Goal: Task Accomplishment & Management: Manage account settings

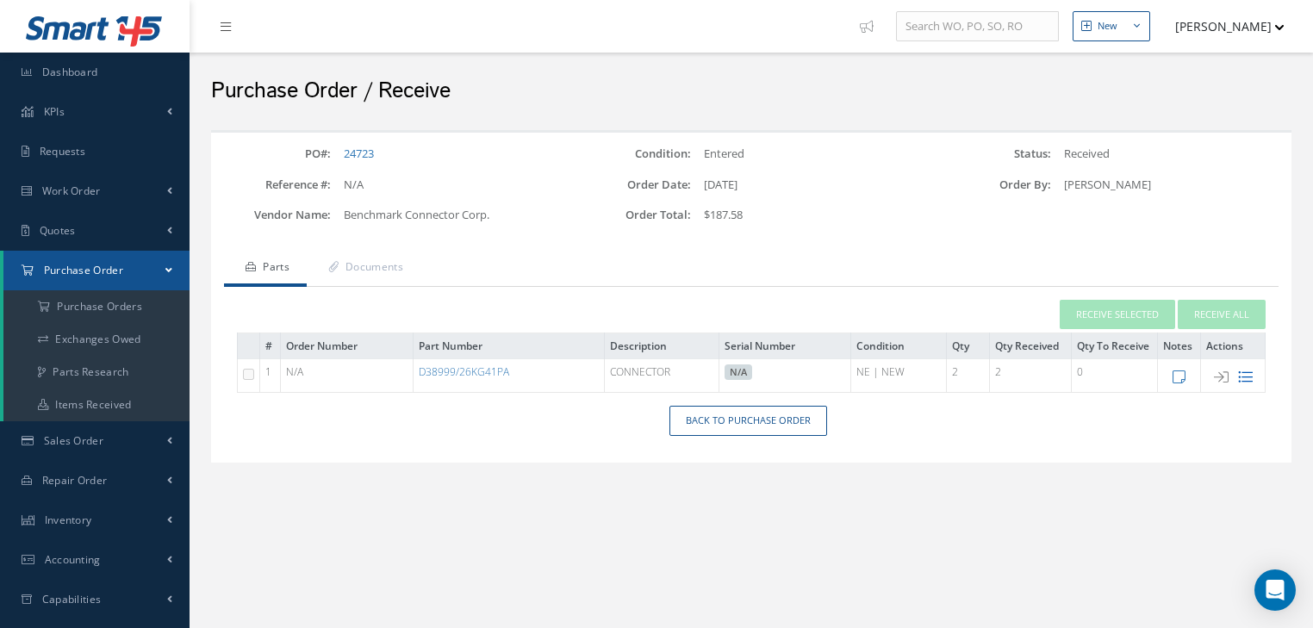
click at [1247, 379] on icon at bounding box center [1245, 377] width 15 height 15
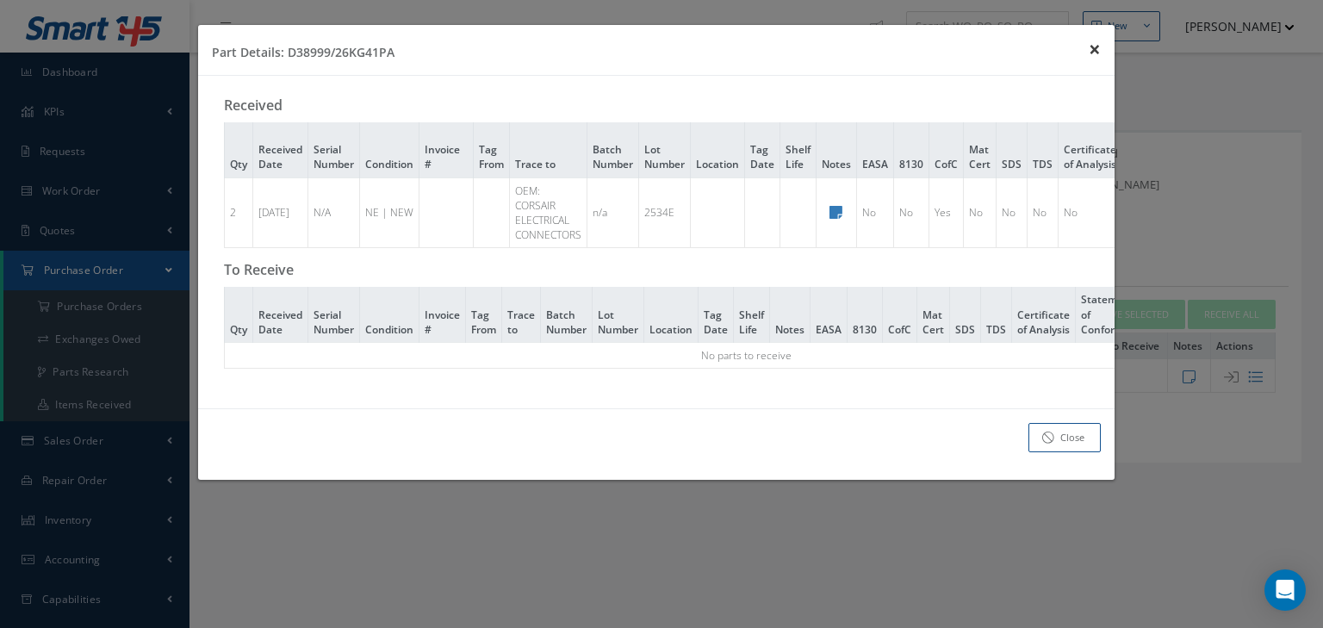
click at [1099, 48] on span "×" at bounding box center [1095, 48] width 12 height 28
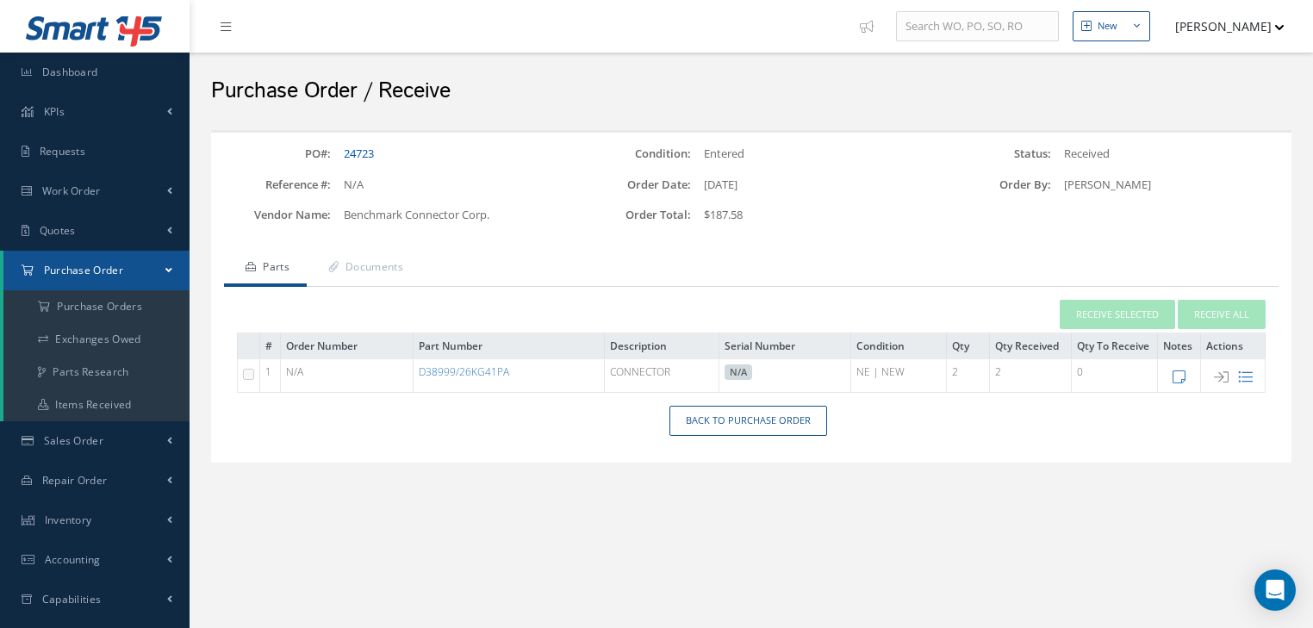
click at [362, 156] on link "24723" at bounding box center [359, 154] width 30 height 16
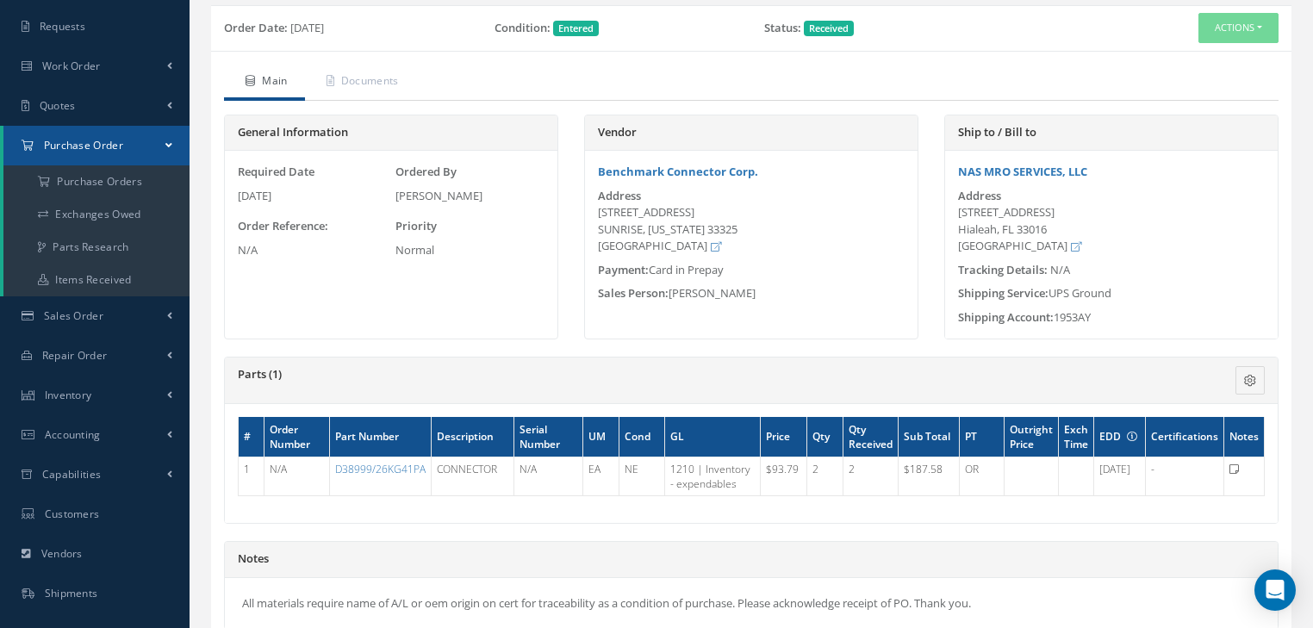
scroll to position [276, 0]
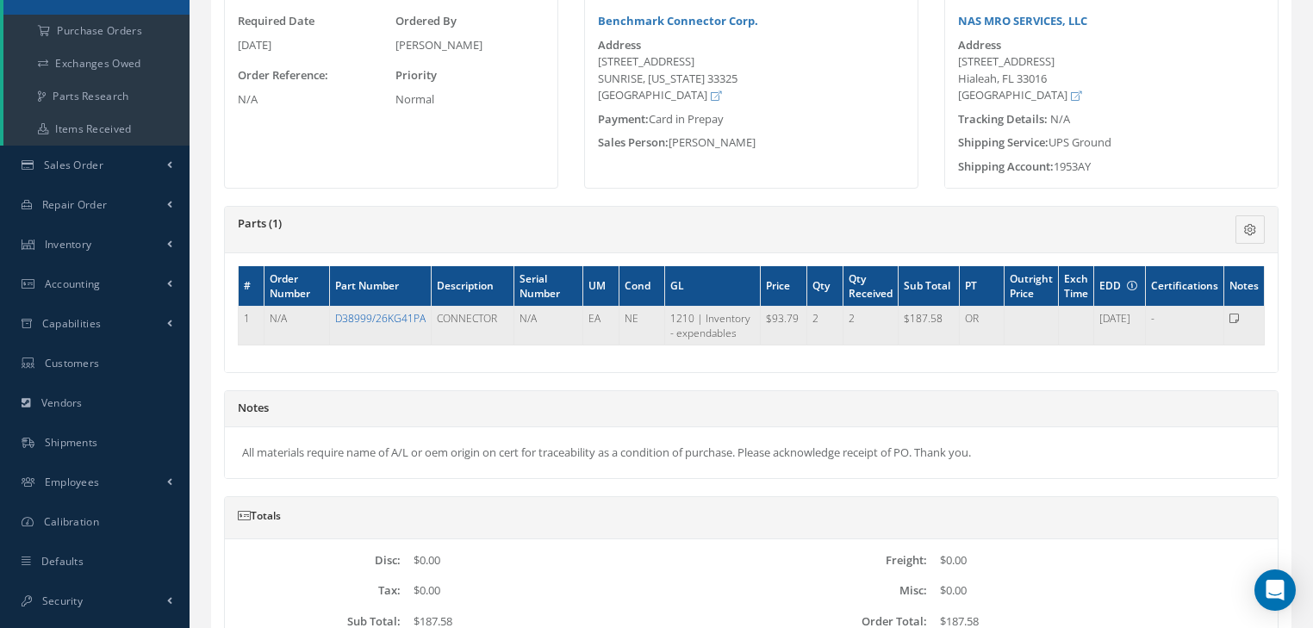
click at [377, 317] on link "D38999/26KG41PA" at bounding box center [380, 318] width 90 height 15
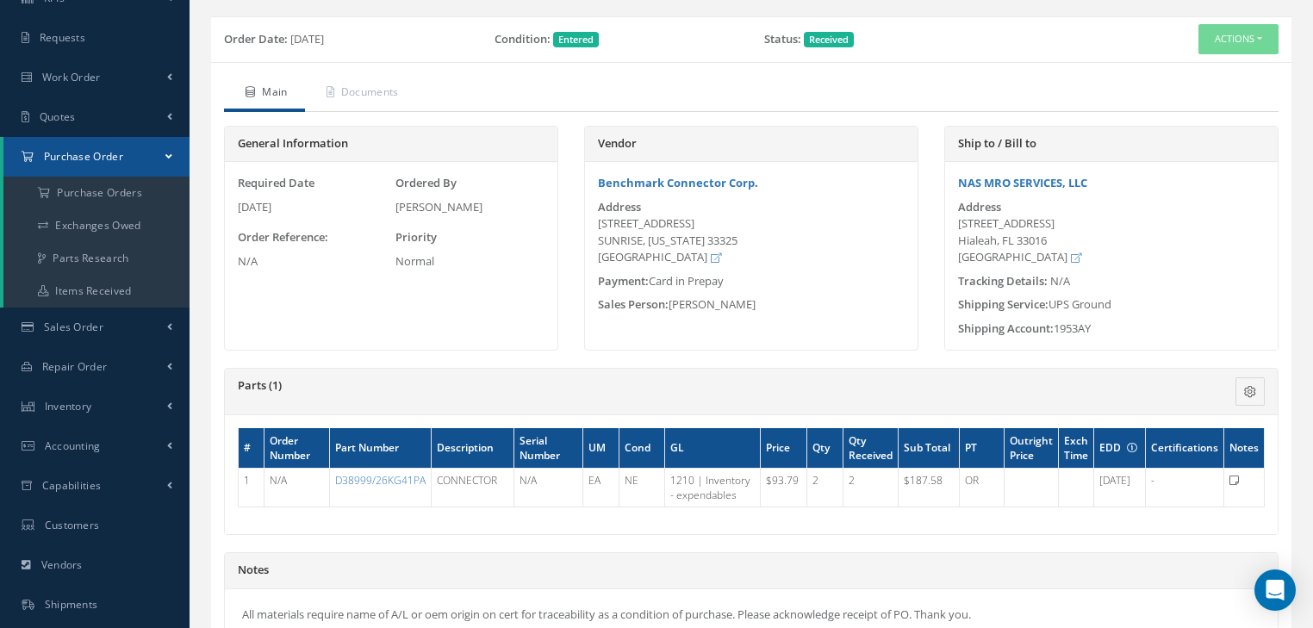
scroll to position [0, 0]
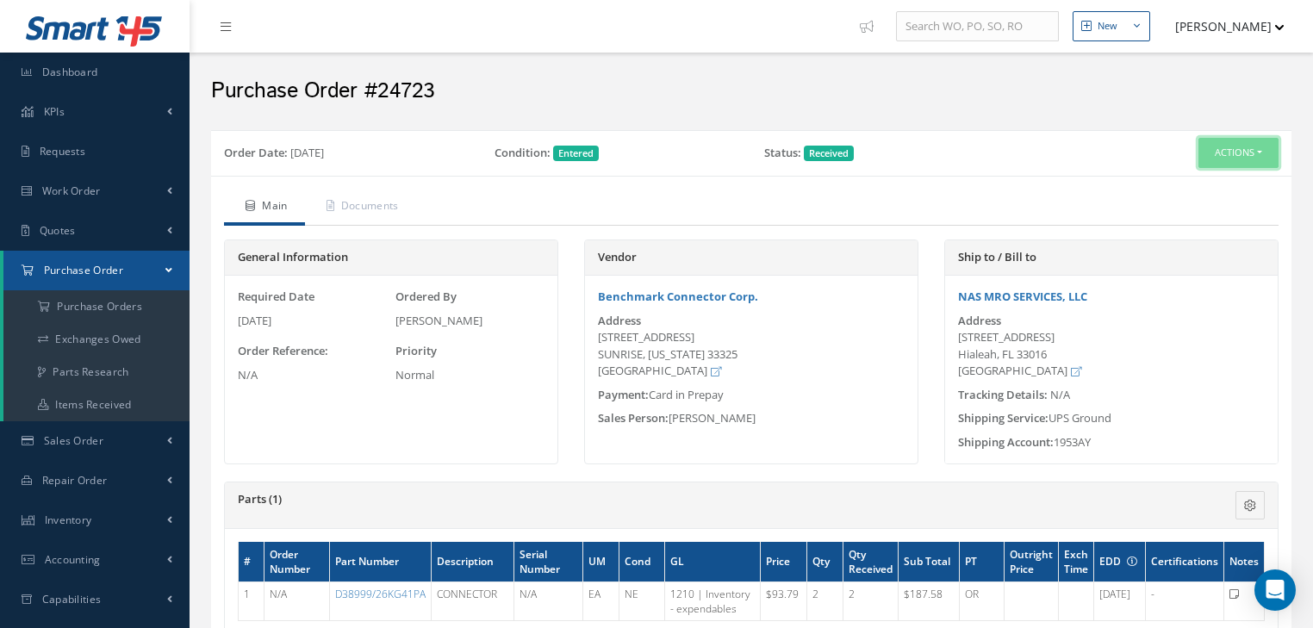
click at [1260, 155] on button "Actions" at bounding box center [1239, 153] width 80 height 30
click at [1193, 206] on link "Edit" at bounding box center [1210, 208] width 138 height 23
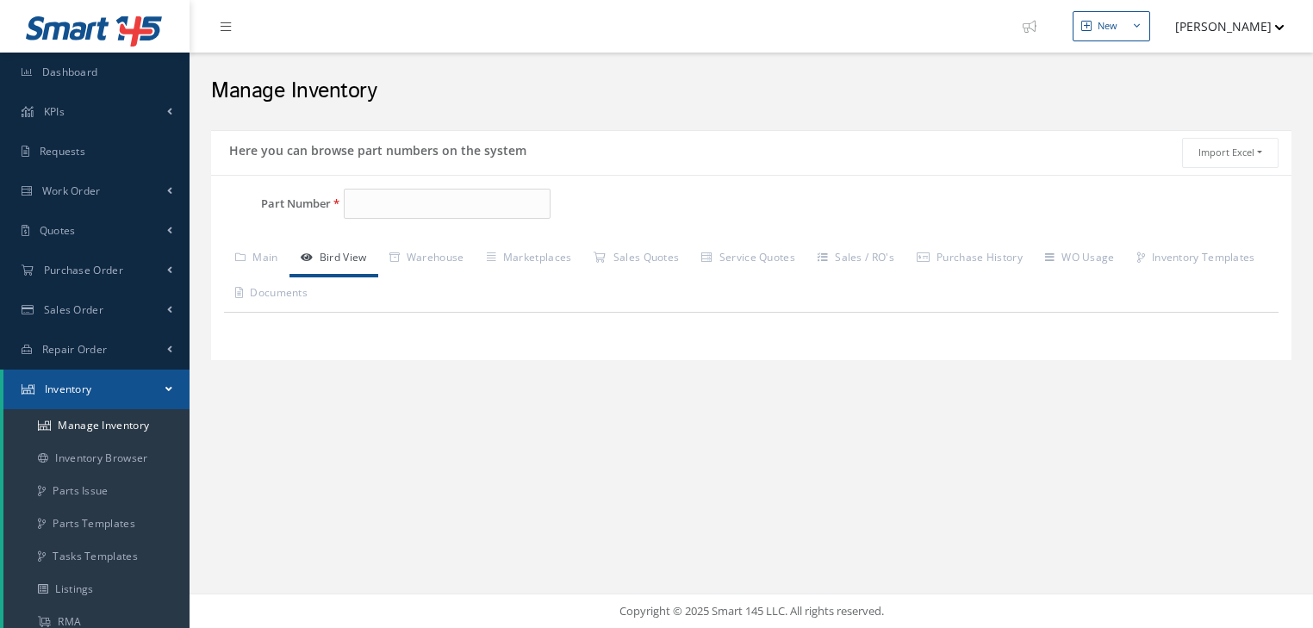
type input "D38999/26KG41PA"
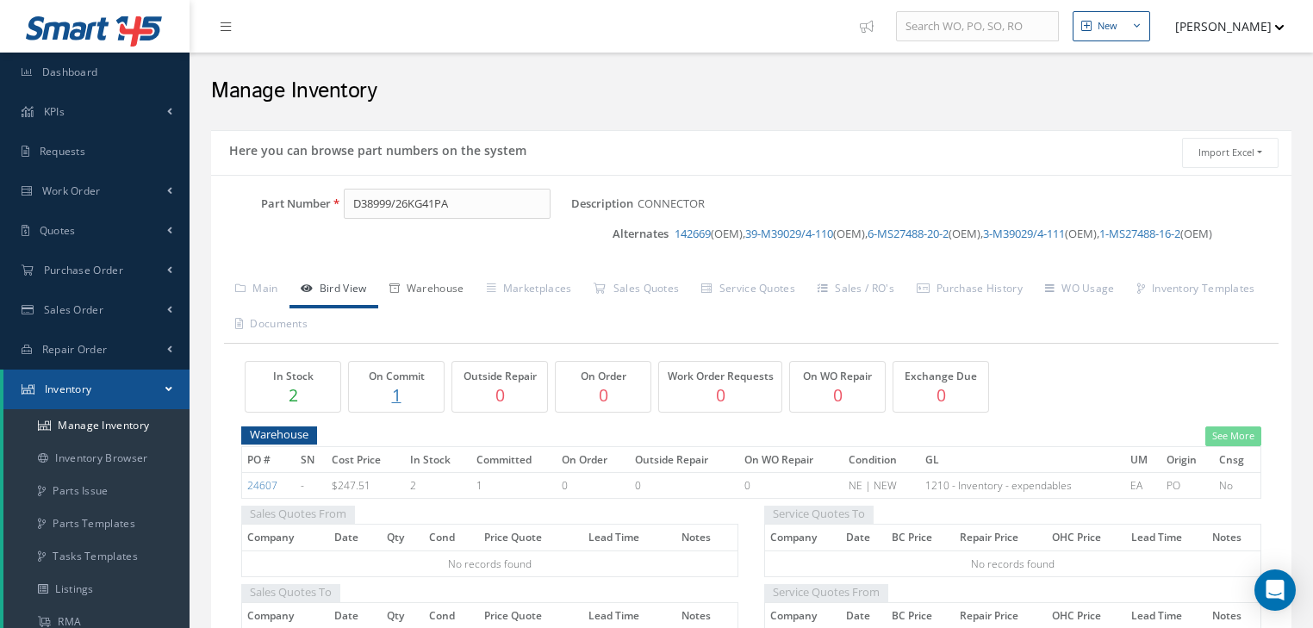
click at [439, 298] on link "Warehouse" at bounding box center [426, 290] width 97 height 36
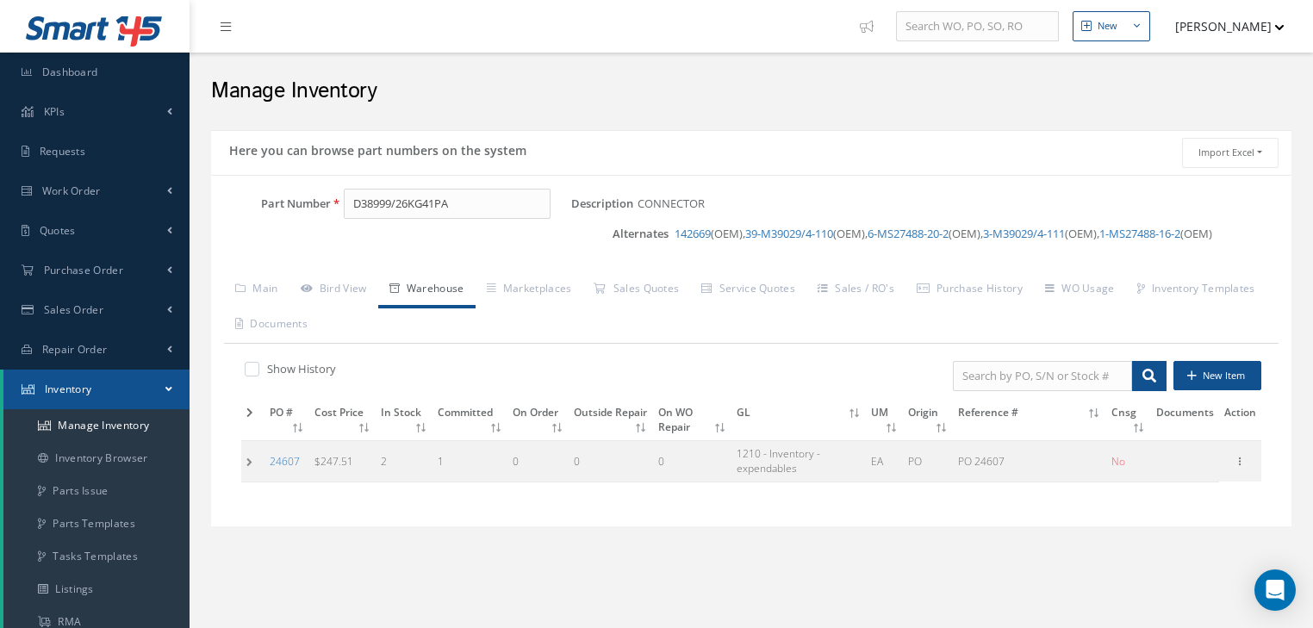
click at [262, 456] on td at bounding box center [252, 461] width 23 height 40
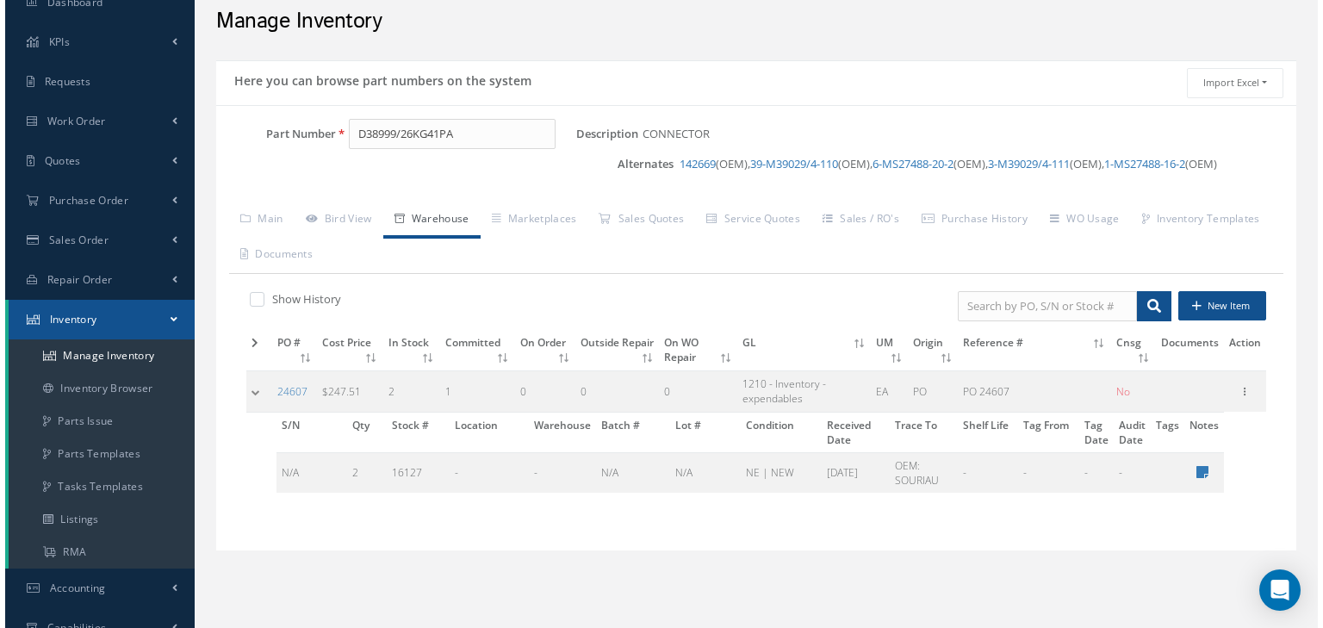
scroll to position [138, 0]
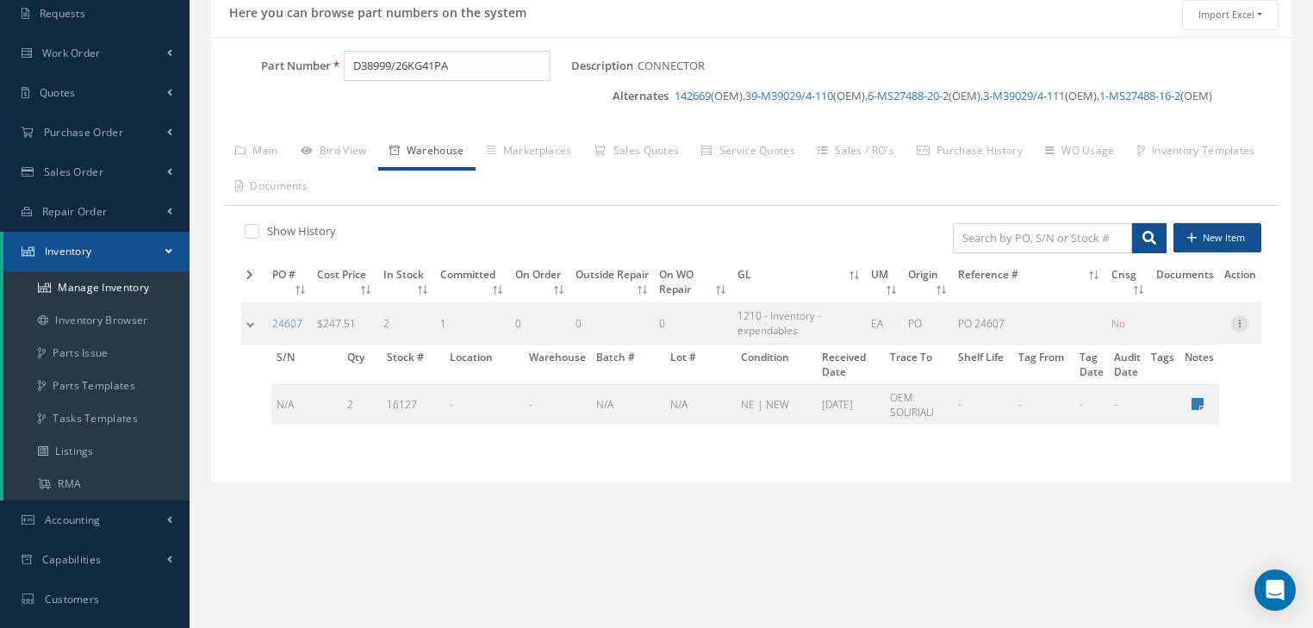
click at [1244, 320] on icon at bounding box center [1239, 322] width 17 height 14
click at [1190, 330] on link "Edit" at bounding box center [1161, 335] width 136 height 22
type input "247.51"
type input "PO 24607"
type input "07/24/2025"
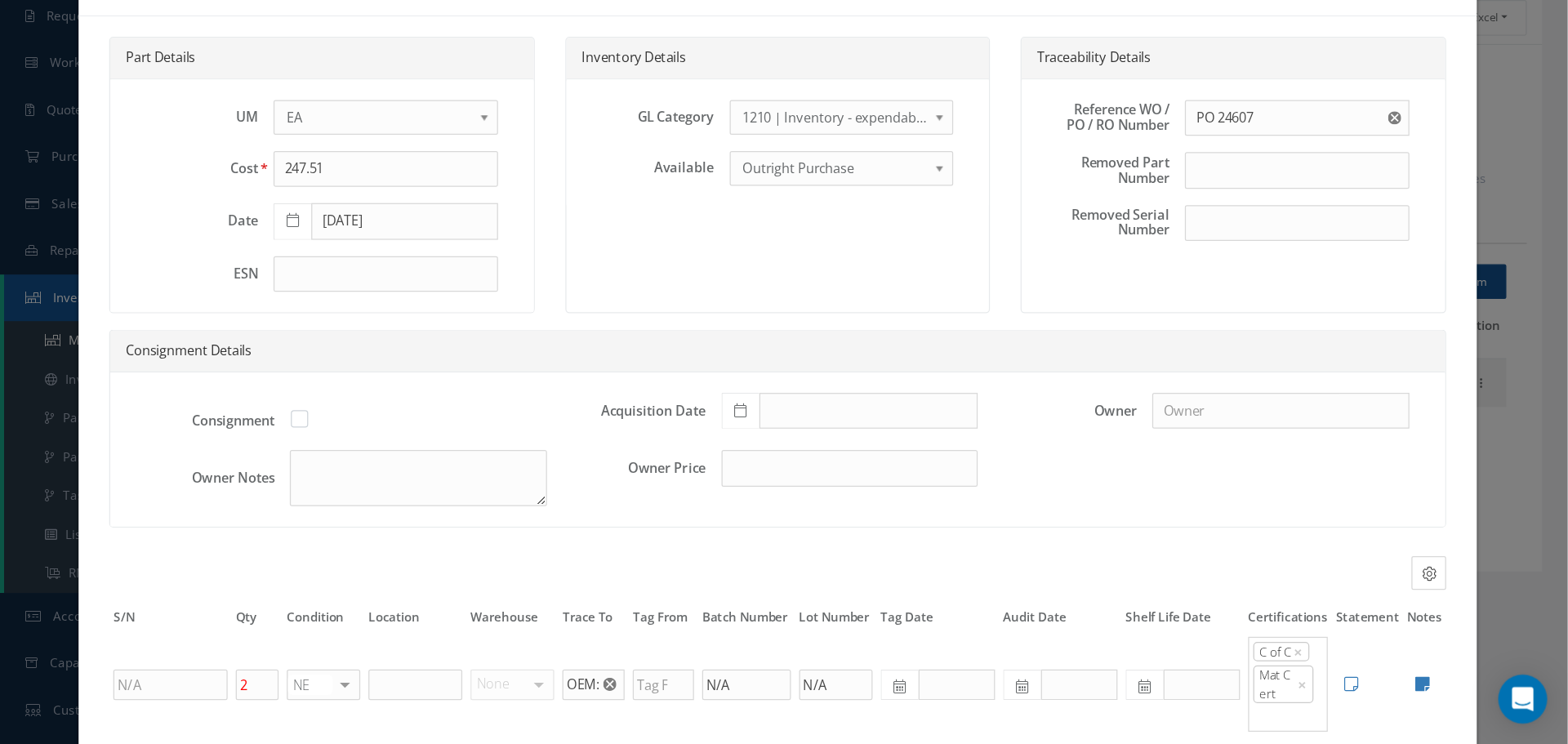
scroll to position [0, 0]
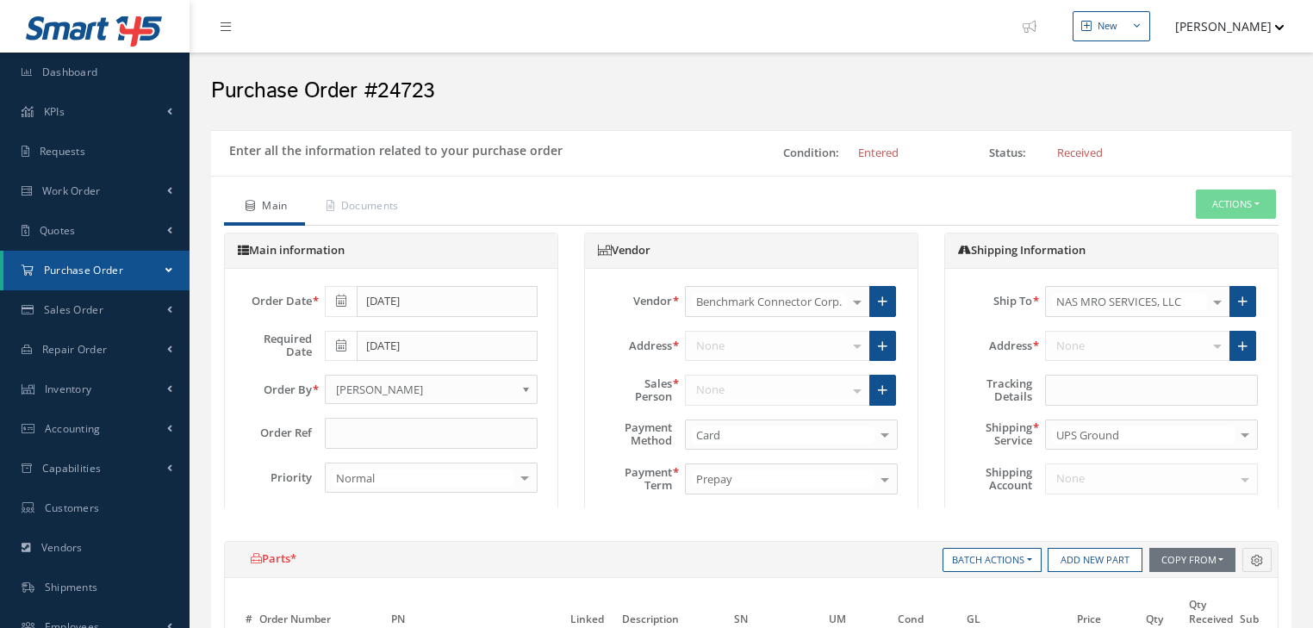
select select "1"
select select "5"
select select "7"
select select "1"
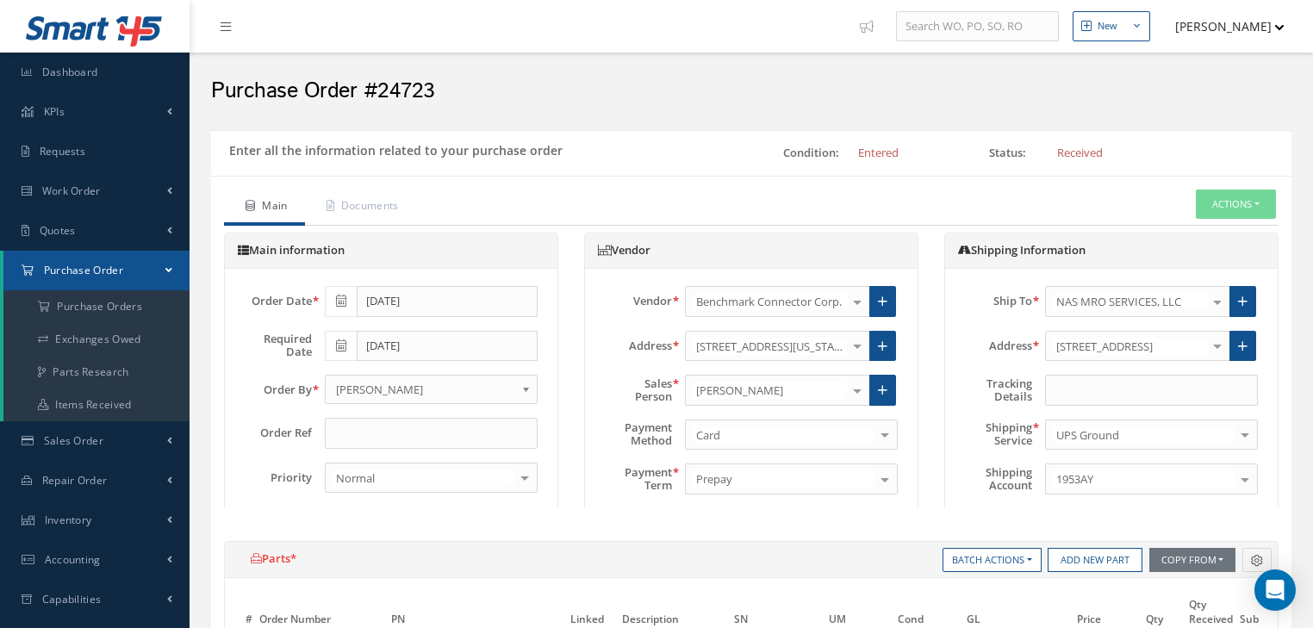
scroll to position [138, 0]
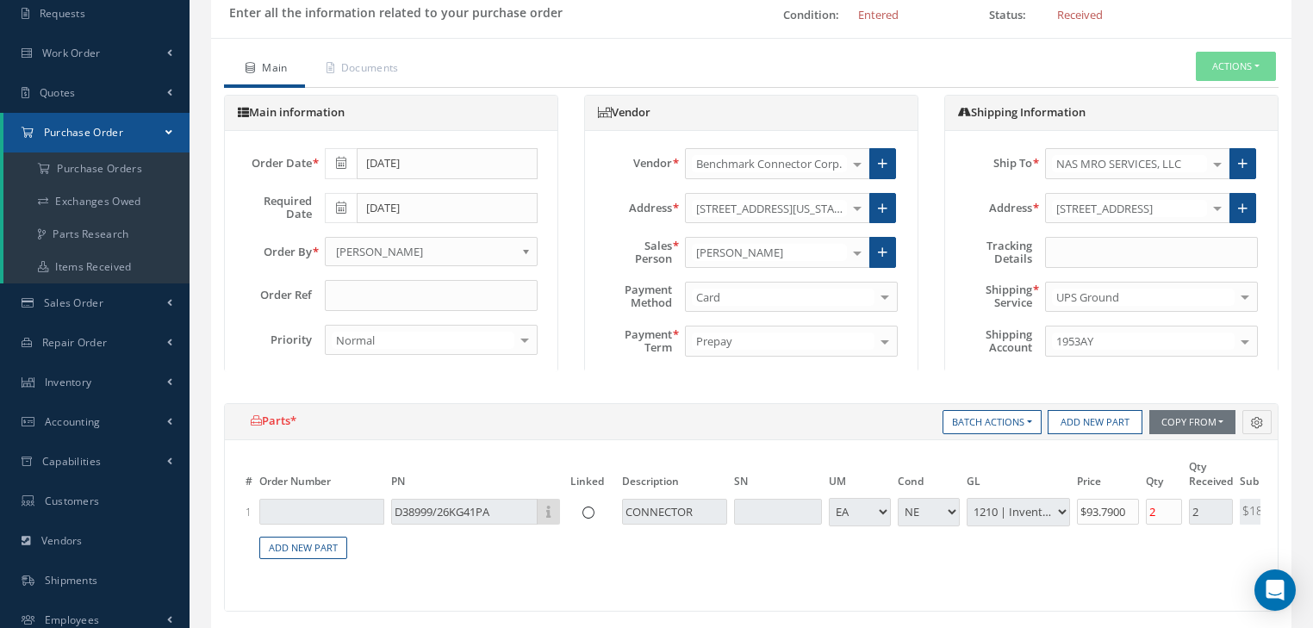
click at [1227, 49] on div "The Total Amount of this Purchase Order Exceeds the Approved Limit. Main Docume…" at bounding box center [751, 579] width 1080 height 1083
click at [1254, 64] on button "Actions" at bounding box center [1236, 67] width 80 height 30
click at [1179, 92] on link "Receiving Details" at bounding box center [1209, 96] width 138 height 23
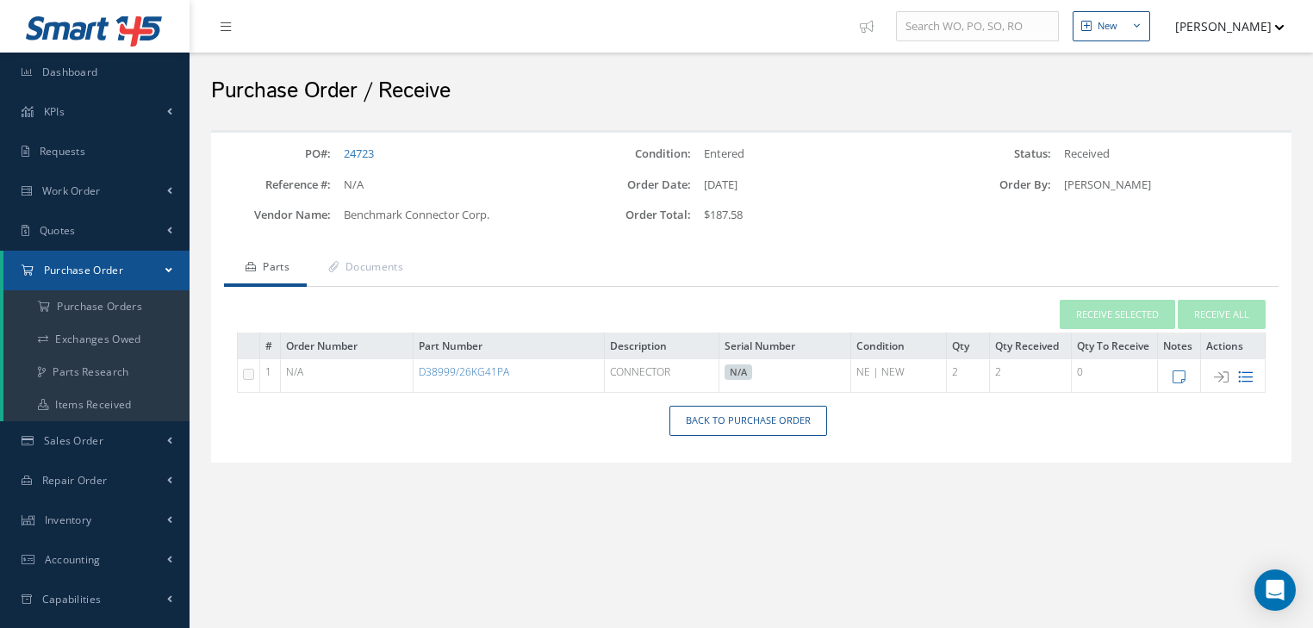
click at [1248, 377] on icon at bounding box center [1245, 377] width 15 height 15
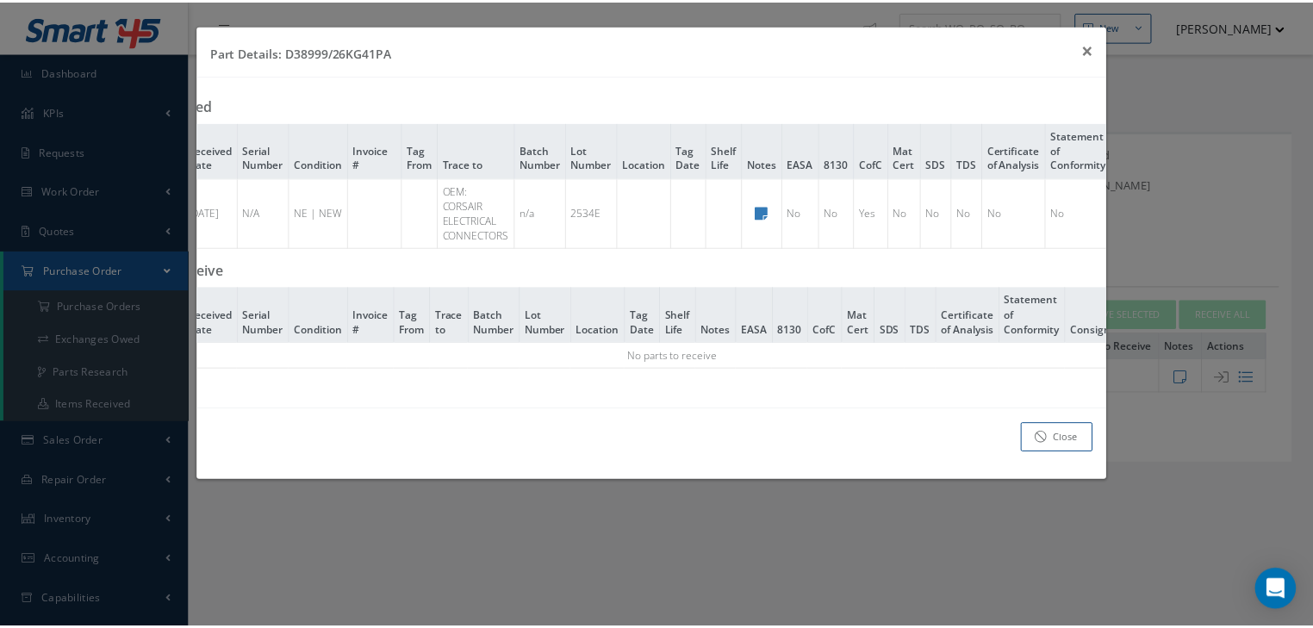
scroll to position [0, 175]
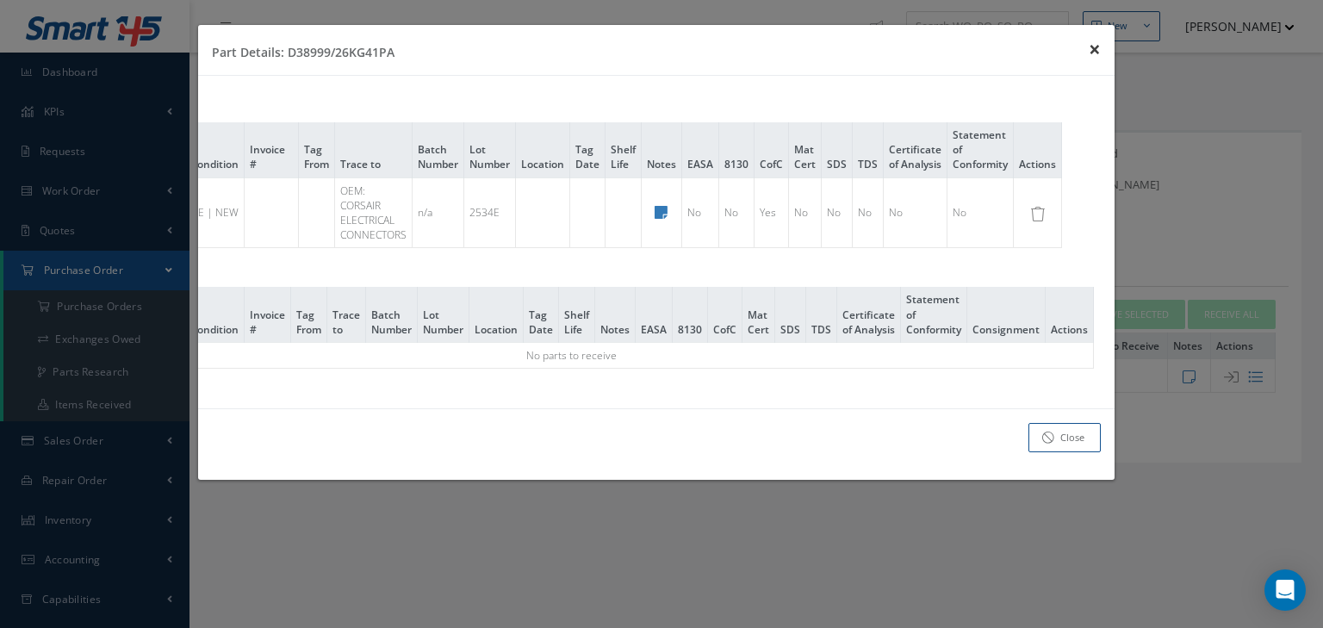
click at [1096, 55] on span "×" at bounding box center [1095, 48] width 12 height 28
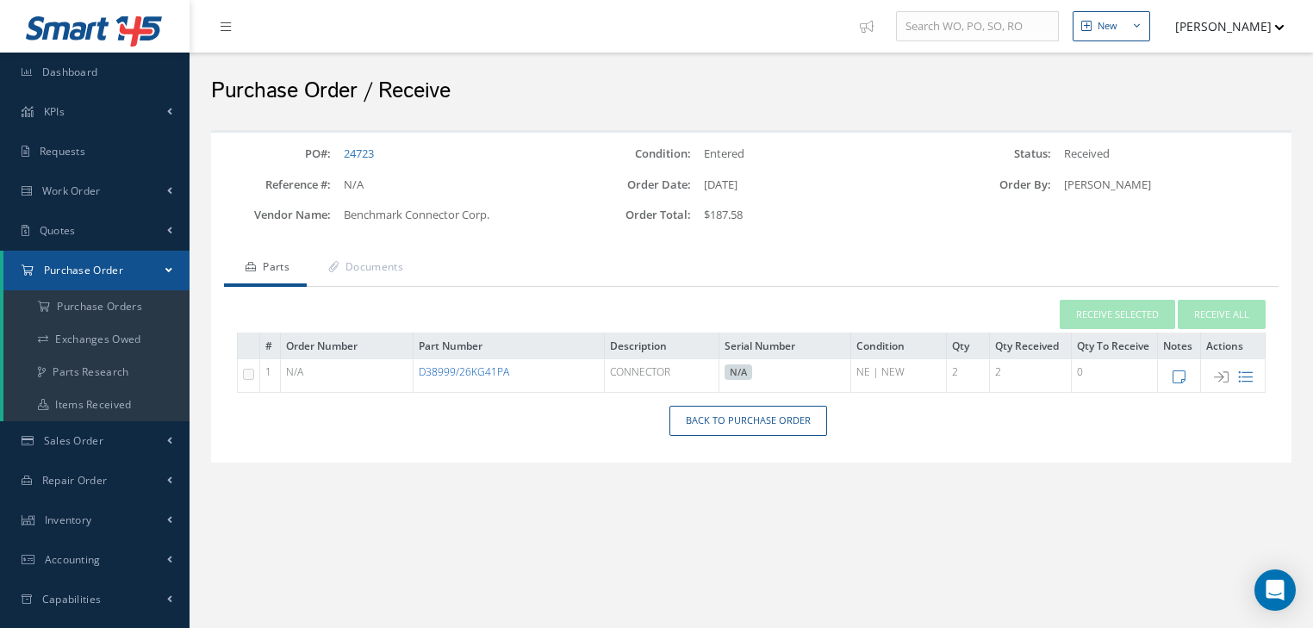
click at [501, 375] on link "D38999/26KG41PA" at bounding box center [464, 371] width 90 height 15
click at [455, 372] on link "D38999/26KG41PA" at bounding box center [464, 371] width 90 height 15
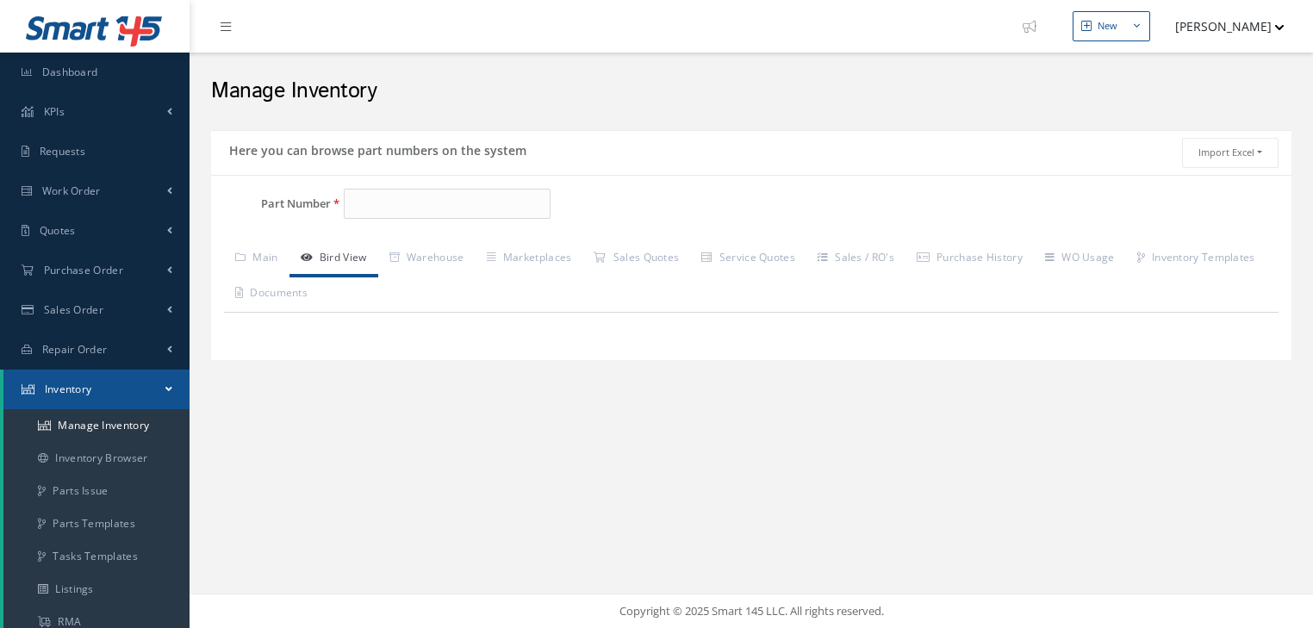
type input "D38999/26KG41PA"
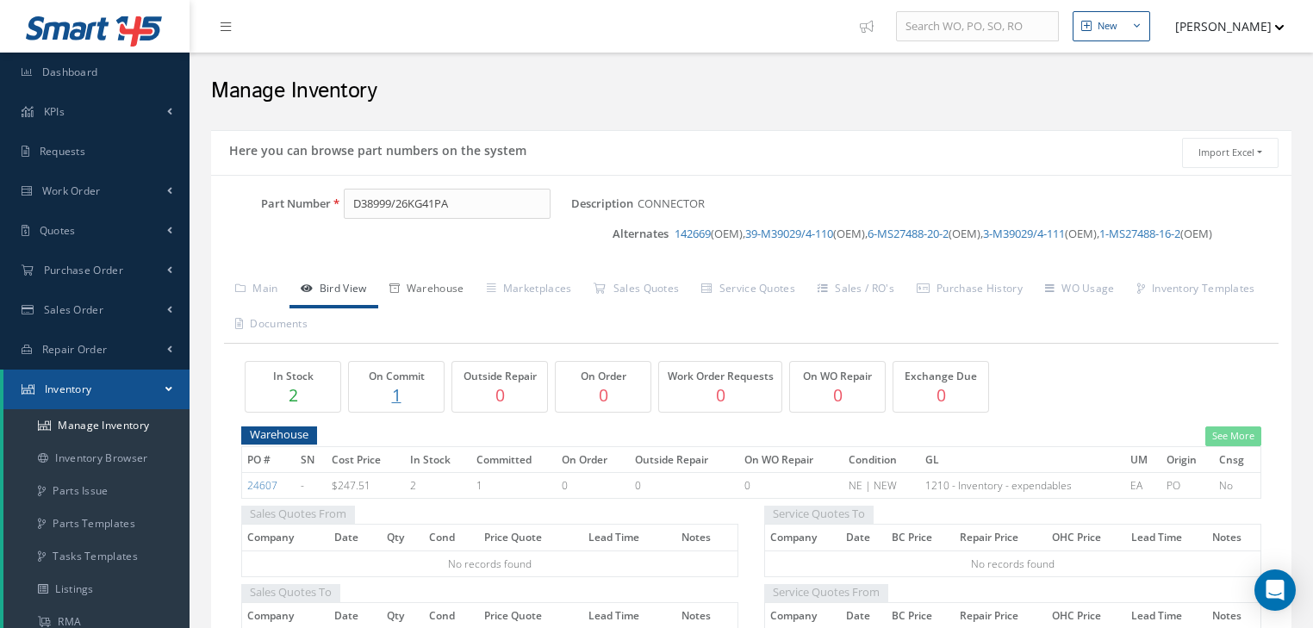
click at [432, 289] on link "Warehouse" at bounding box center [426, 290] width 97 height 36
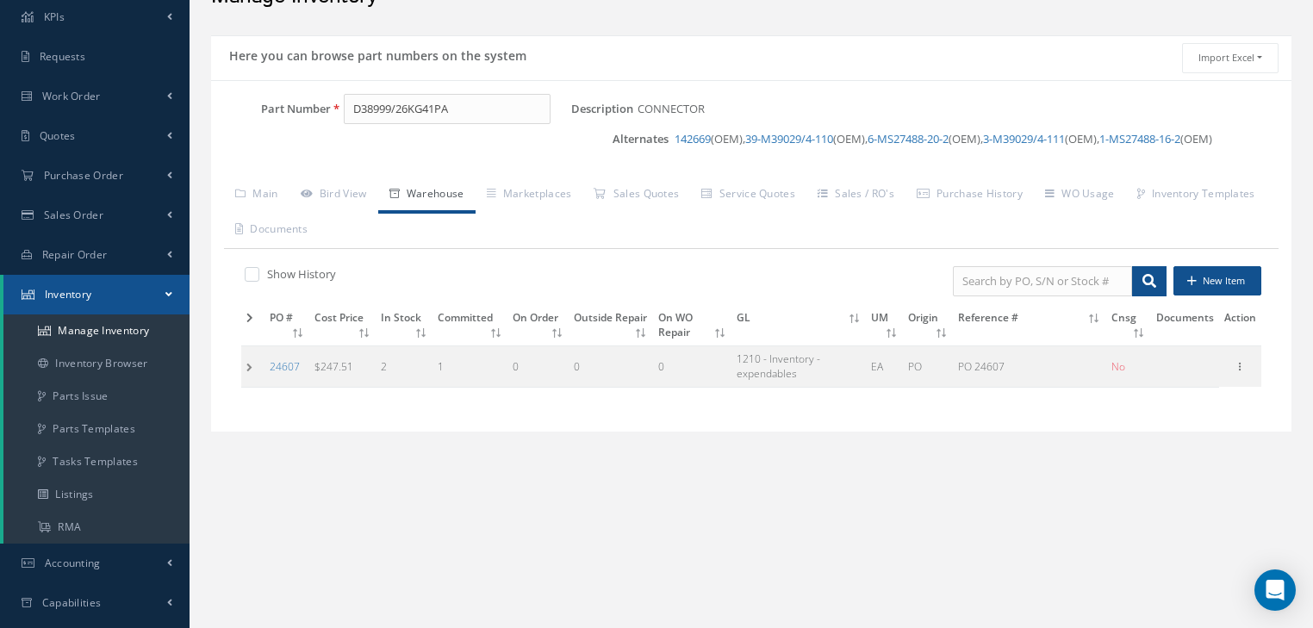
scroll to position [138, 0]
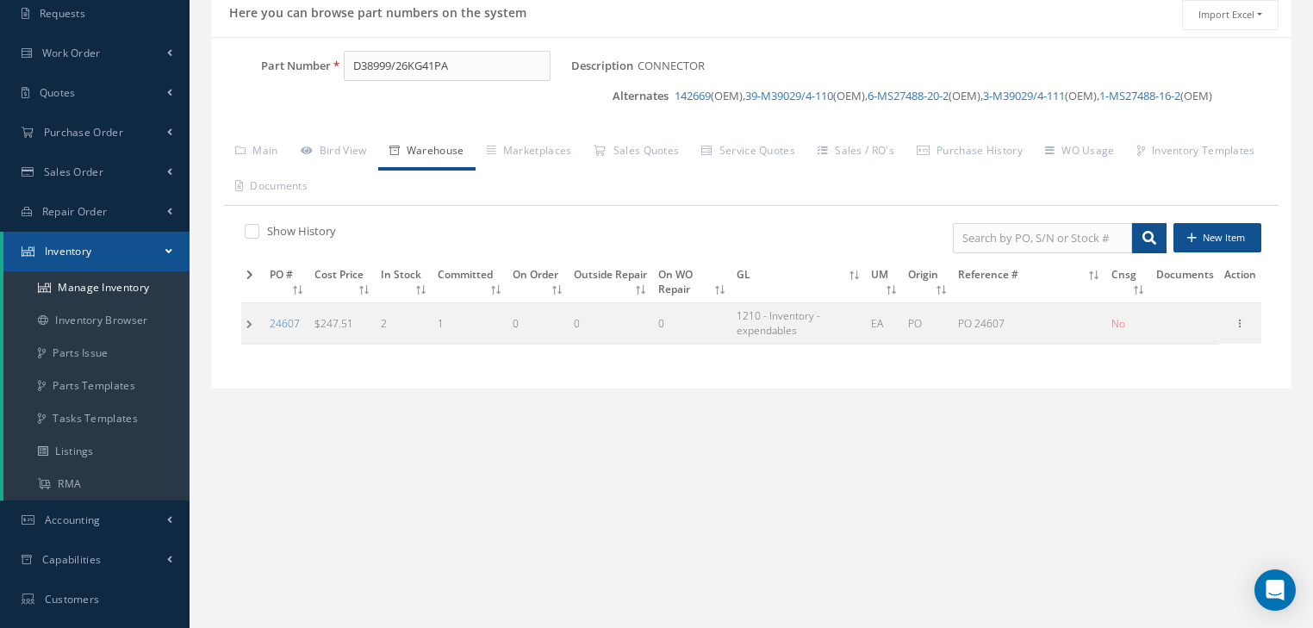
click at [270, 231] on label "Show History" at bounding box center [299, 231] width 73 height 16
click at [256, 231] on input "checkbox" at bounding box center [250, 232] width 11 height 11
checkbox input "true"
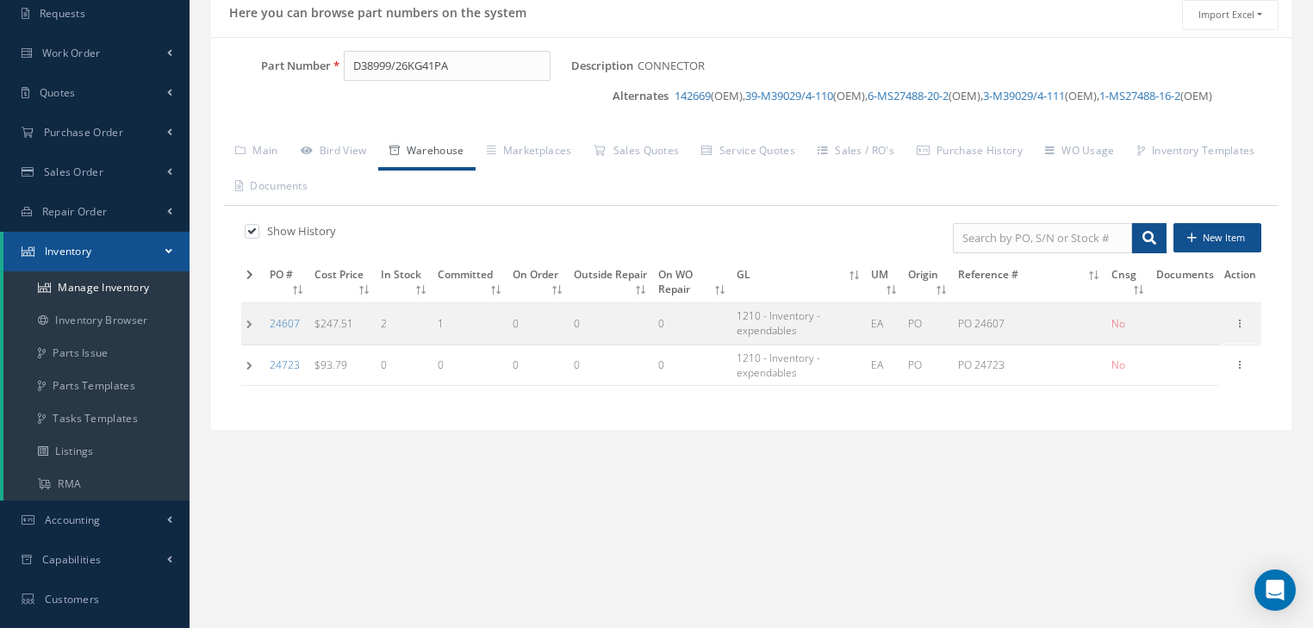
click at [252, 364] on td at bounding box center [252, 365] width 23 height 40
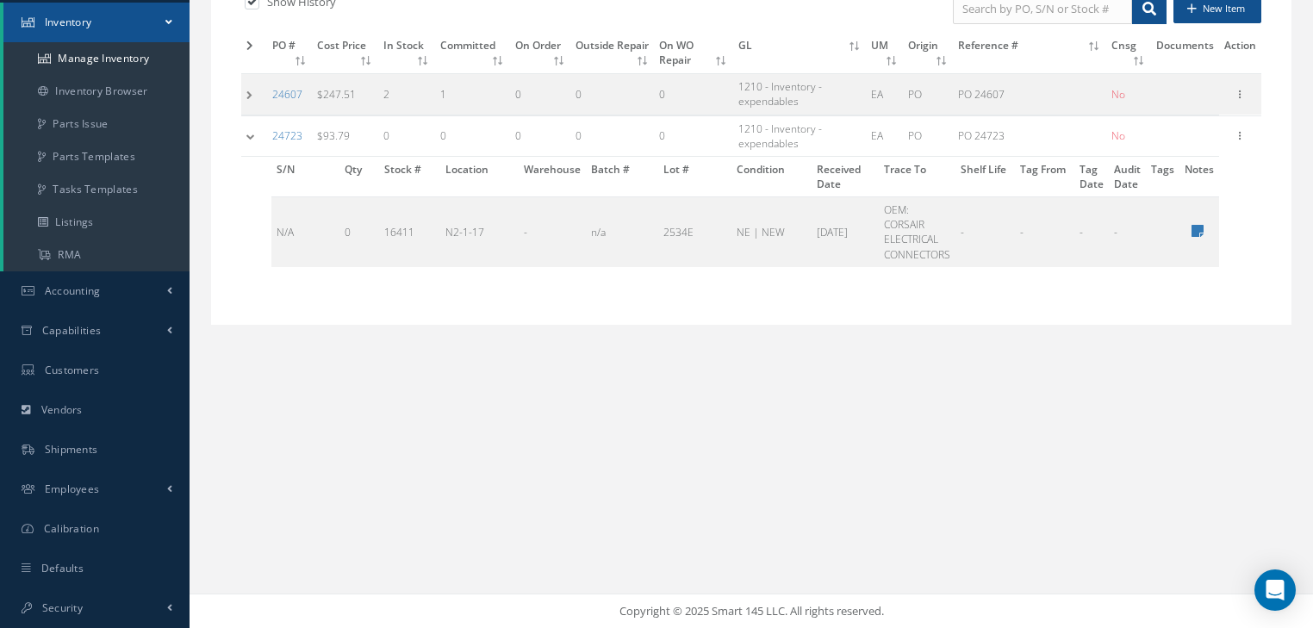
scroll to position [91, 0]
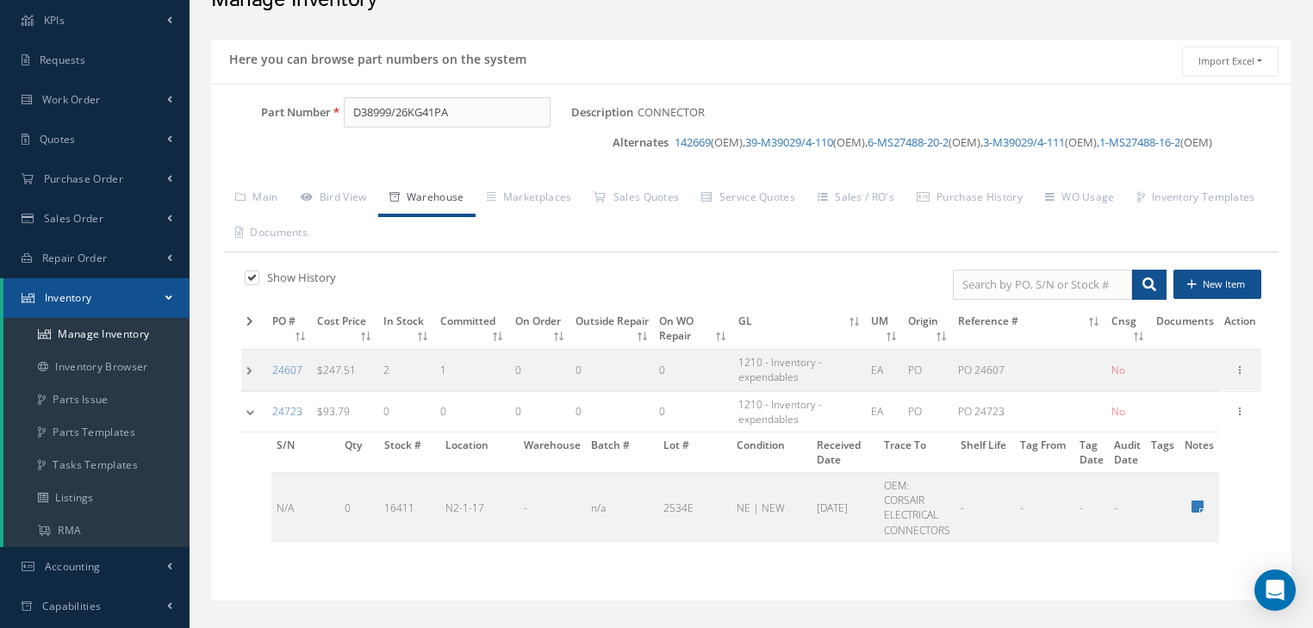
drag, startPoint x: 247, startPoint y: 366, endPoint x: 349, endPoint y: 369, distance: 101.7
click at [247, 366] on td at bounding box center [254, 370] width 26 height 40
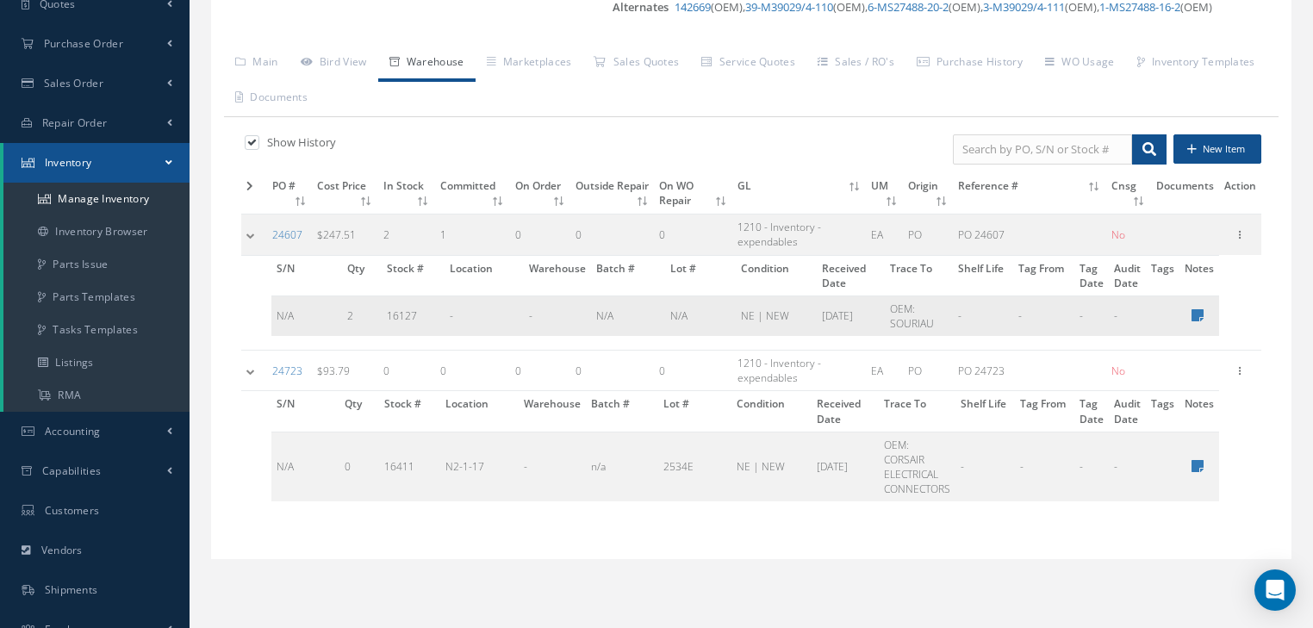
scroll to position [229, 0]
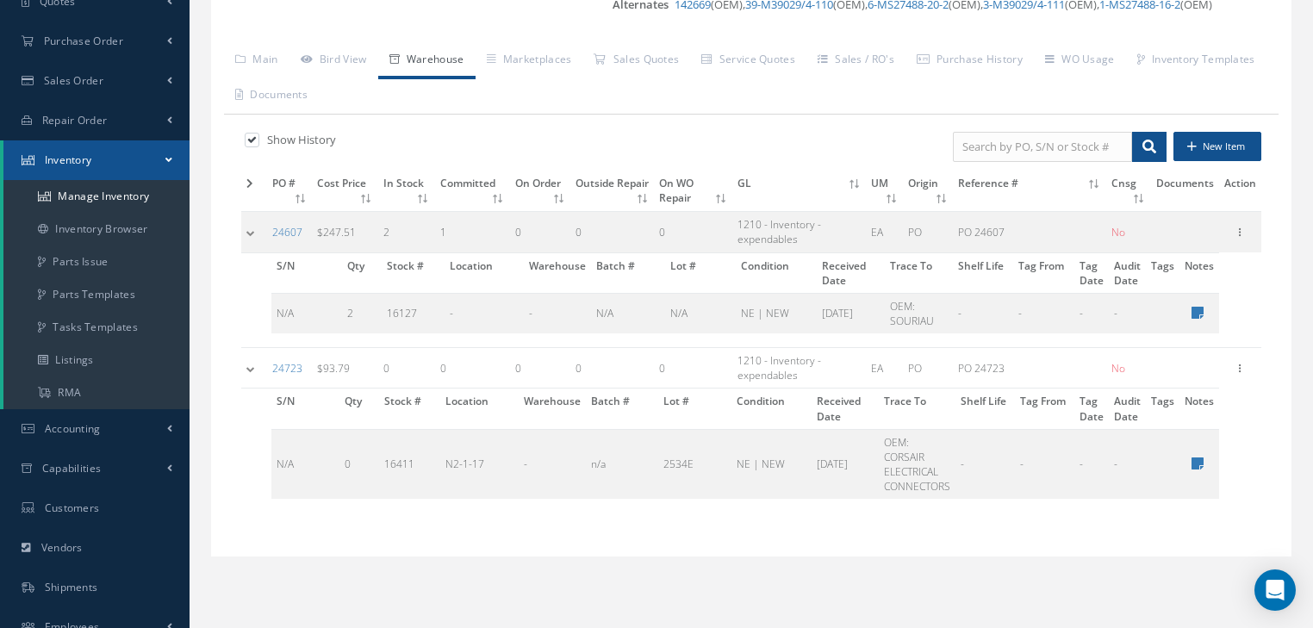
click at [465, 61] on link "Warehouse" at bounding box center [426, 61] width 97 height 36
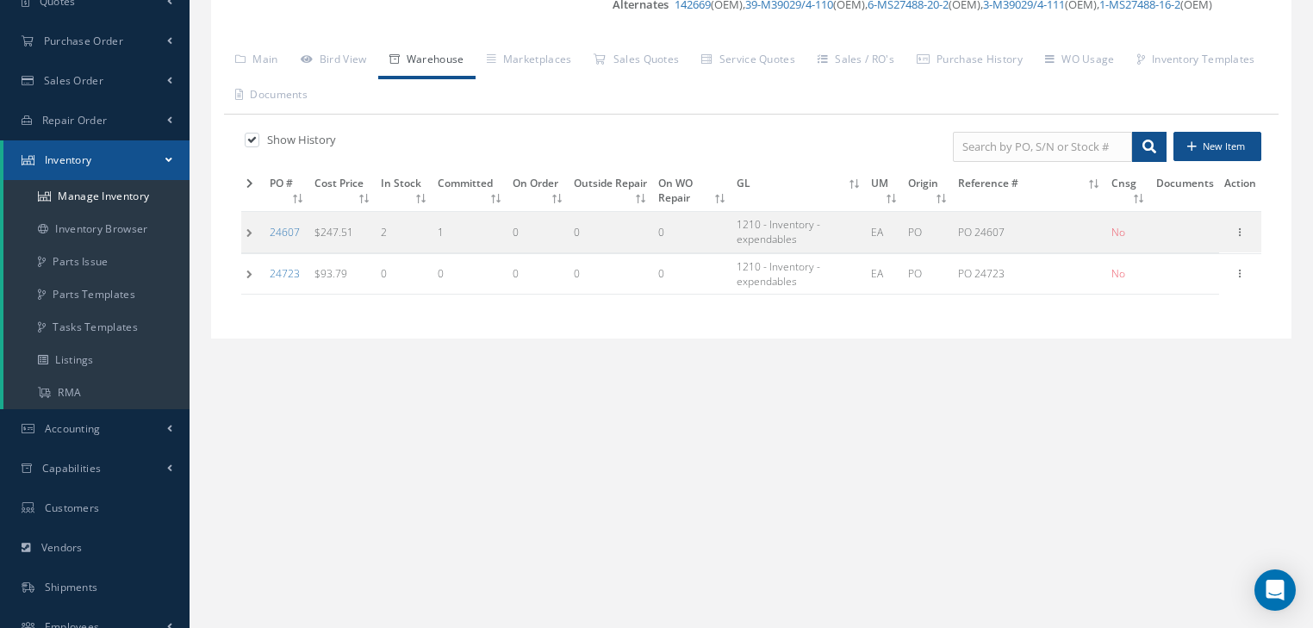
click at [465, 61] on link "Warehouse" at bounding box center [426, 61] width 97 height 36
click at [250, 237] on td at bounding box center [252, 232] width 23 height 40
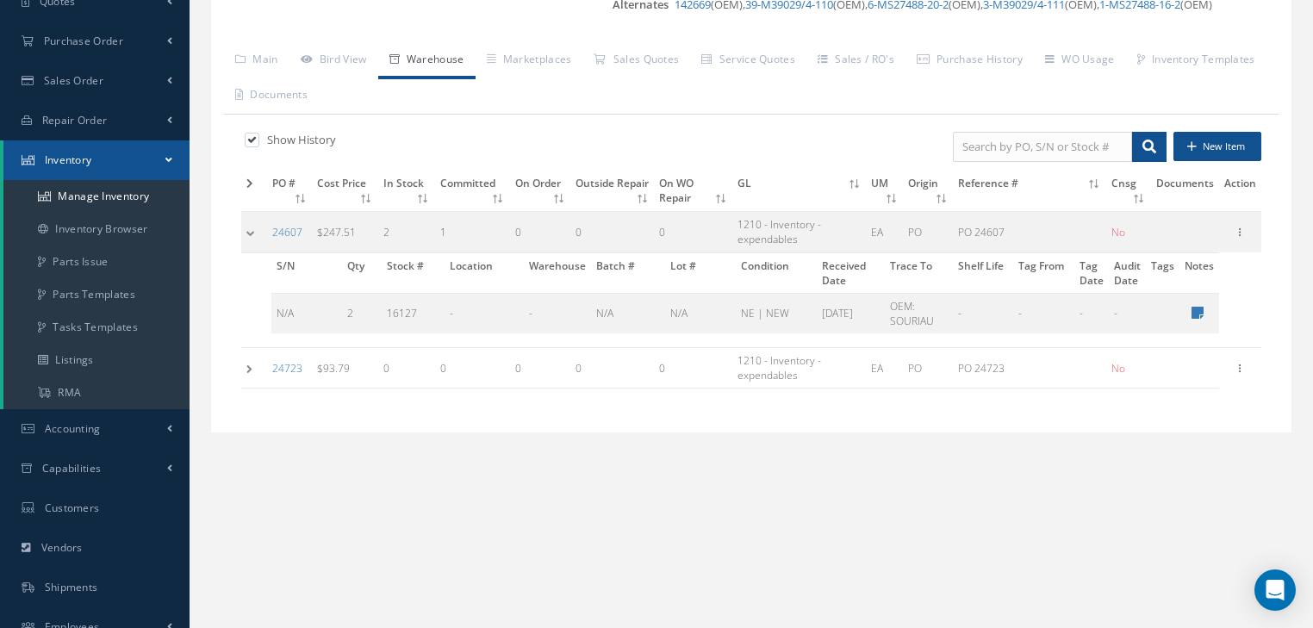
click at [245, 370] on td at bounding box center [254, 368] width 26 height 40
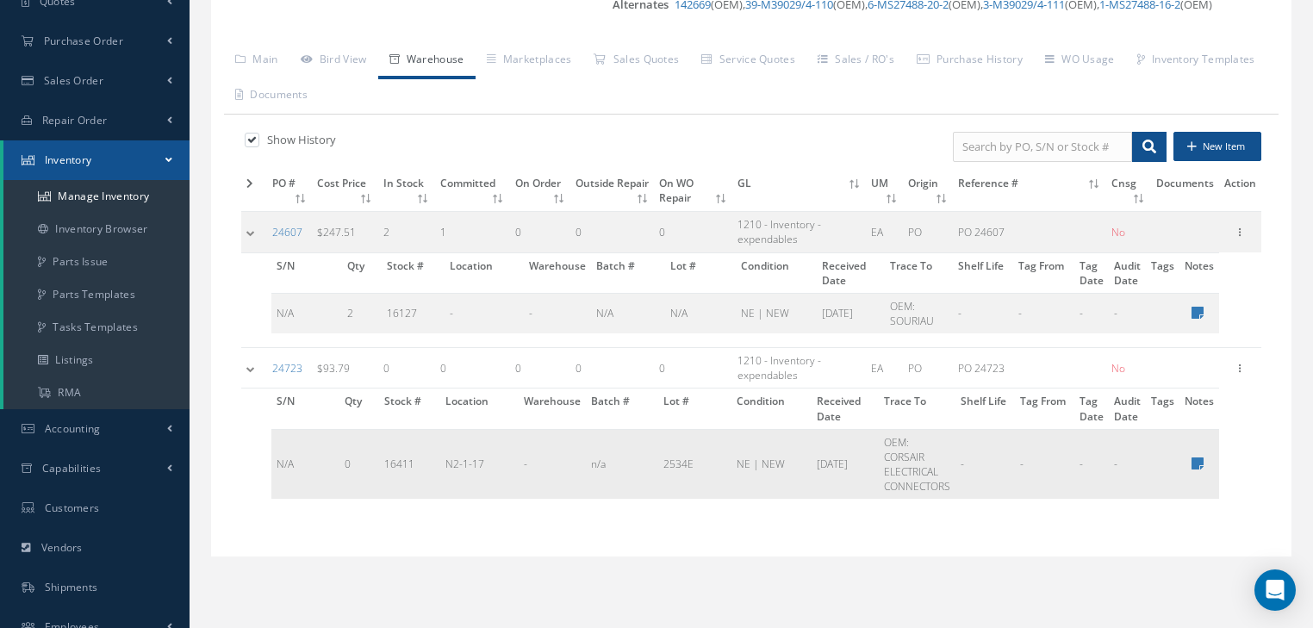
drag, startPoint x: 824, startPoint y: 458, endPoint x: 862, endPoint y: 456, distance: 38.0
click at [858, 458] on td "08/28/2025" at bounding box center [845, 464] width 67 height 70
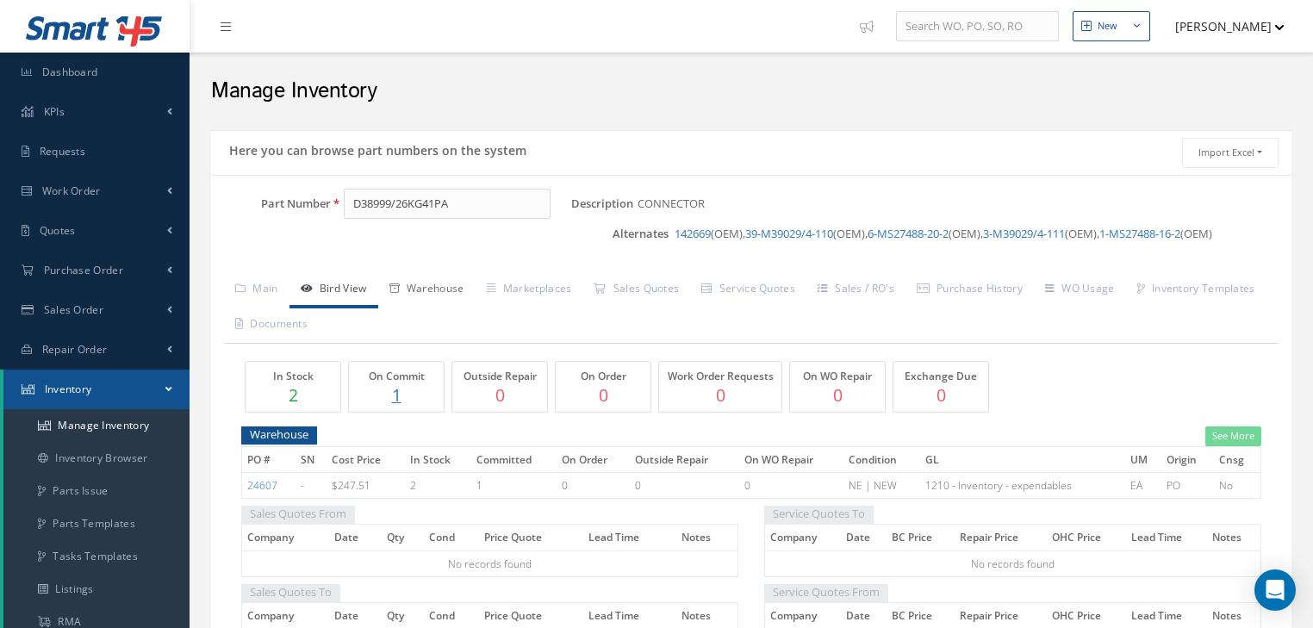
click at [440, 283] on link "Warehouse" at bounding box center [426, 290] width 97 height 36
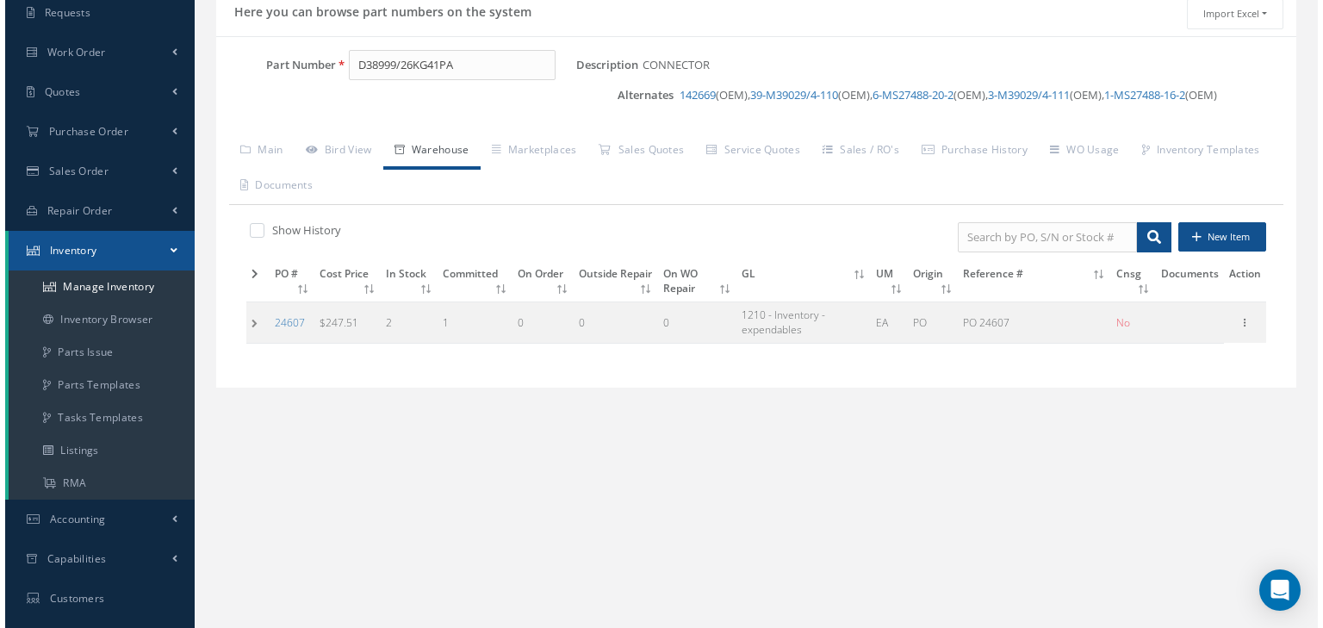
scroll to position [138, 0]
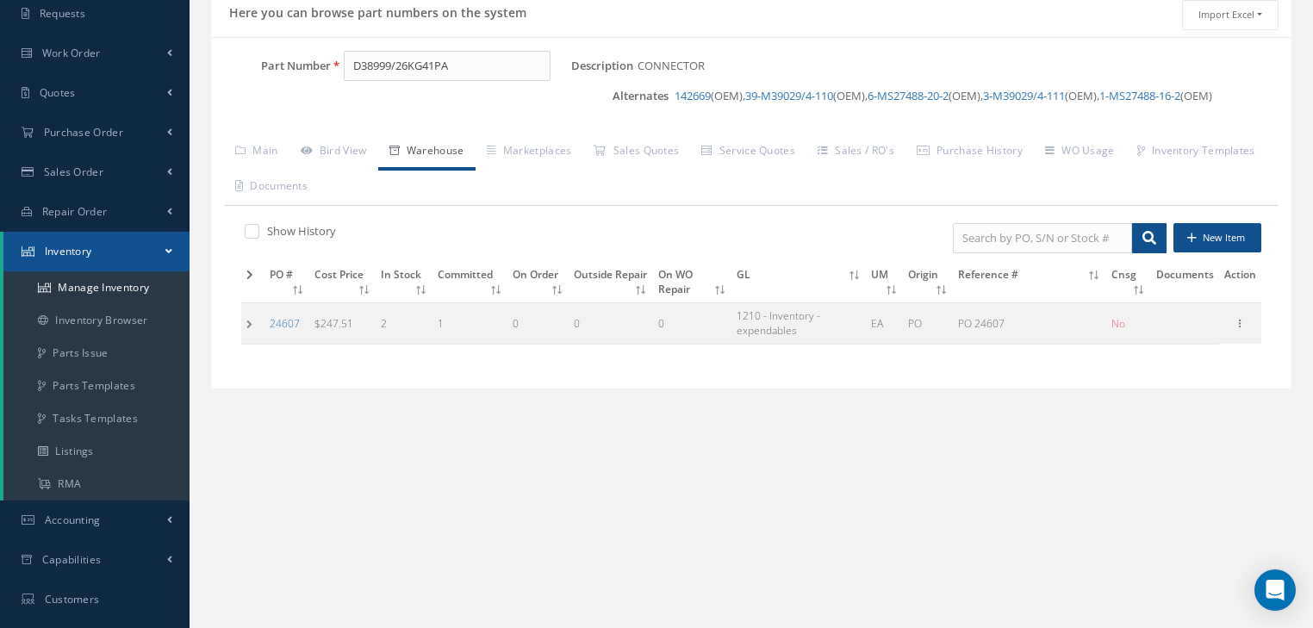
click at [279, 230] on label "Show History" at bounding box center [299, 231] width 73 height 16
click at [256, 230] on input "checkbox" at bounding box center [250, 232] width 11 height 11
checkbox input "true"
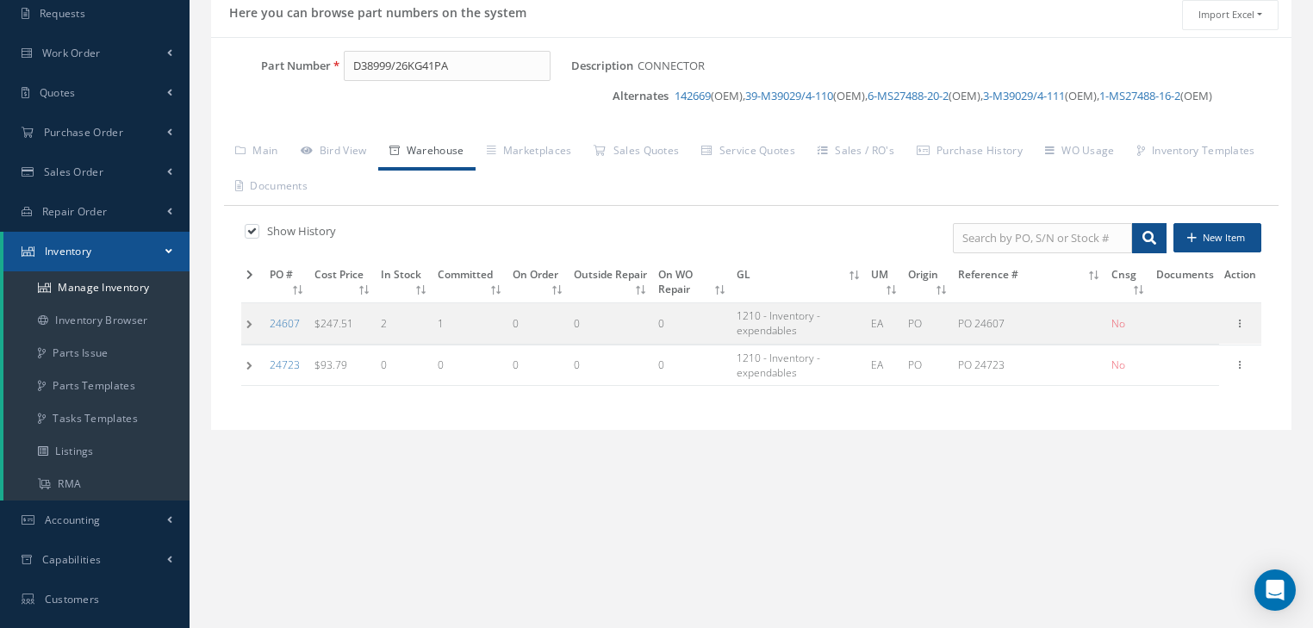
click at [246, 369] on td at bounding box center [252, 365] width 23 height 40
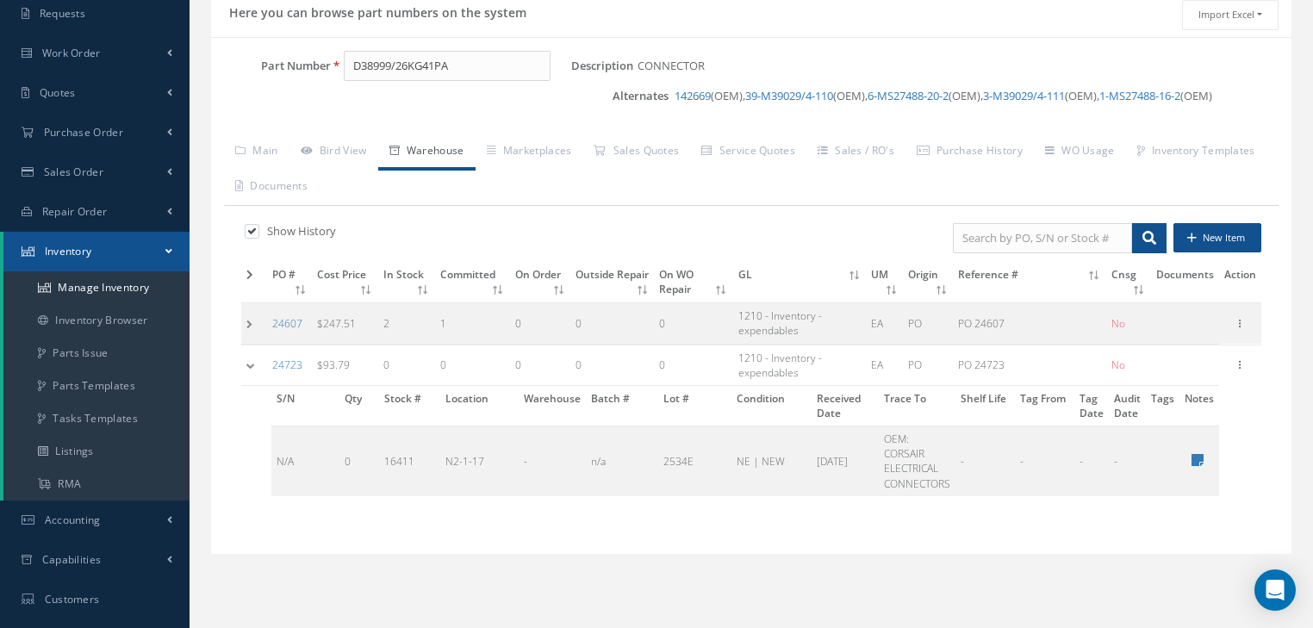
drag, startPoint x: 1239, startPoint y: 364, endPoint x: 1217, endPoint y: 371, distance: 23.4
click at [1237, 364] on icon at bounding box center [1239, 364] width 17 height 14
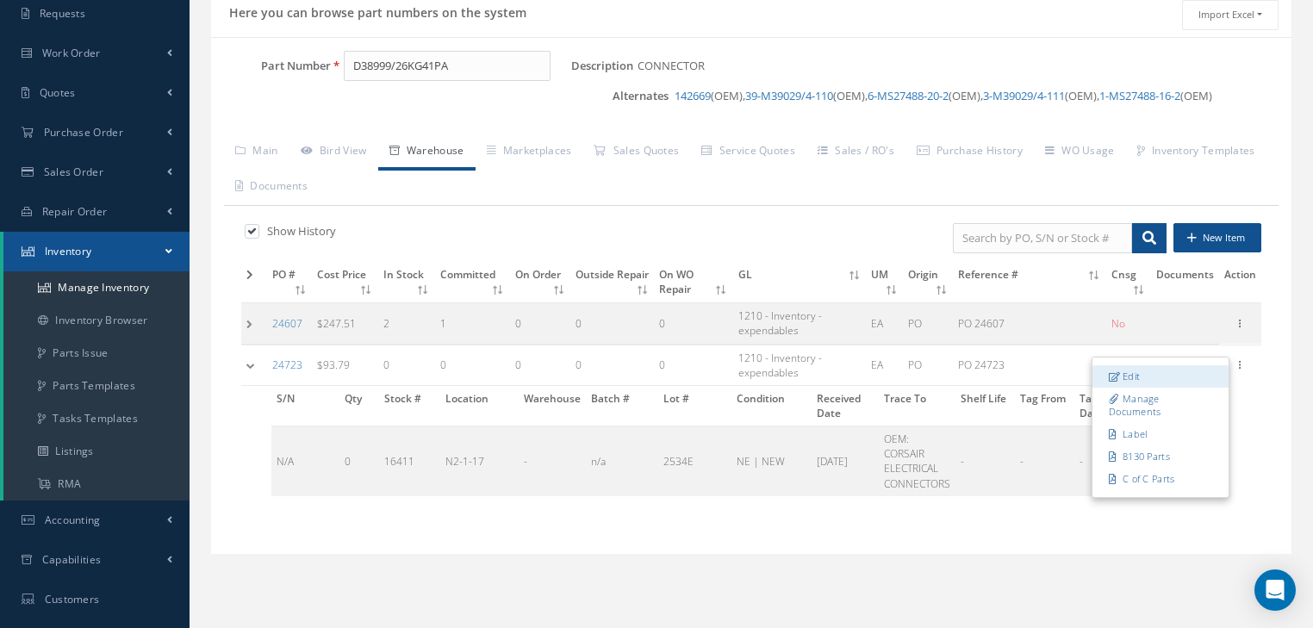
click at [1146, 367] on link "Edit" at bounding box center [1161, 376] width 136 height 22
type input "93.79"
type input "08/28/2025"
type input "PO 24723"
type input "08/28/2025"
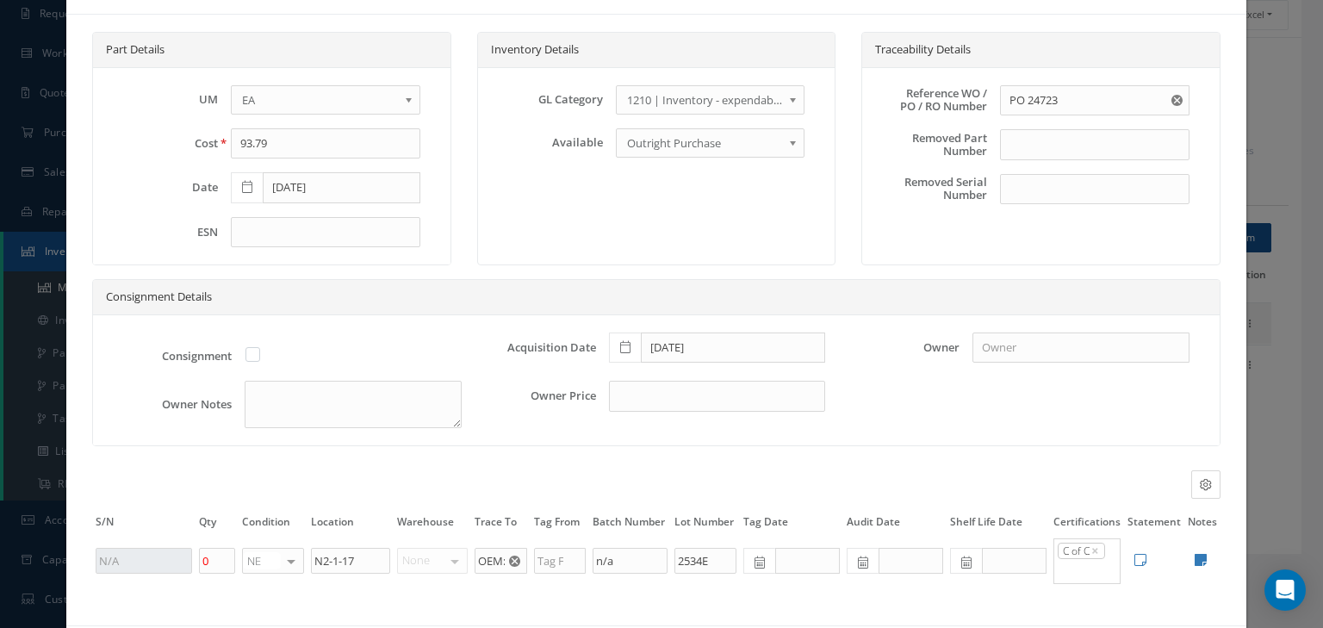
scroll to position [143, 0]
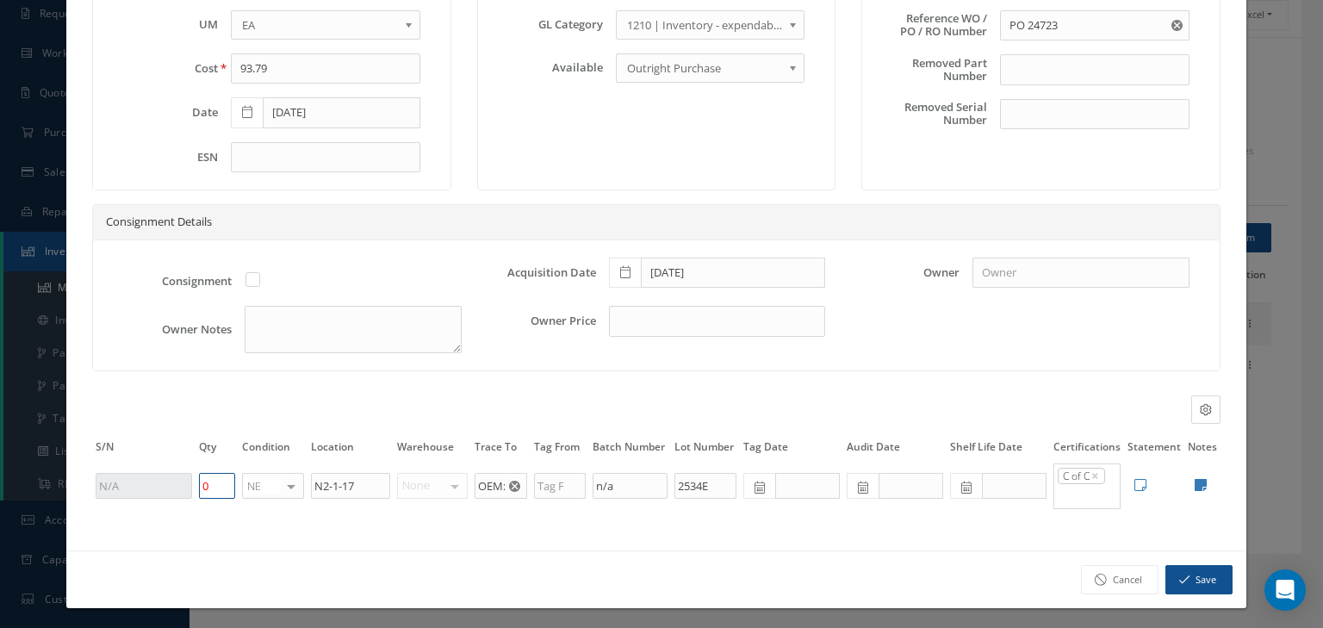
click at [159, 489] on tr "0 NE OH SV RP AR NE FN NS RE FP B.E.R. N/A INSP NR B.L.R. RW BC ANR ANS NWP No …" at bounding box center [656, 486] width 1129 height 48
type input "2"
click at [1202, 582] on button "Save" at bounding box center [1199, 580] width 67 height 30
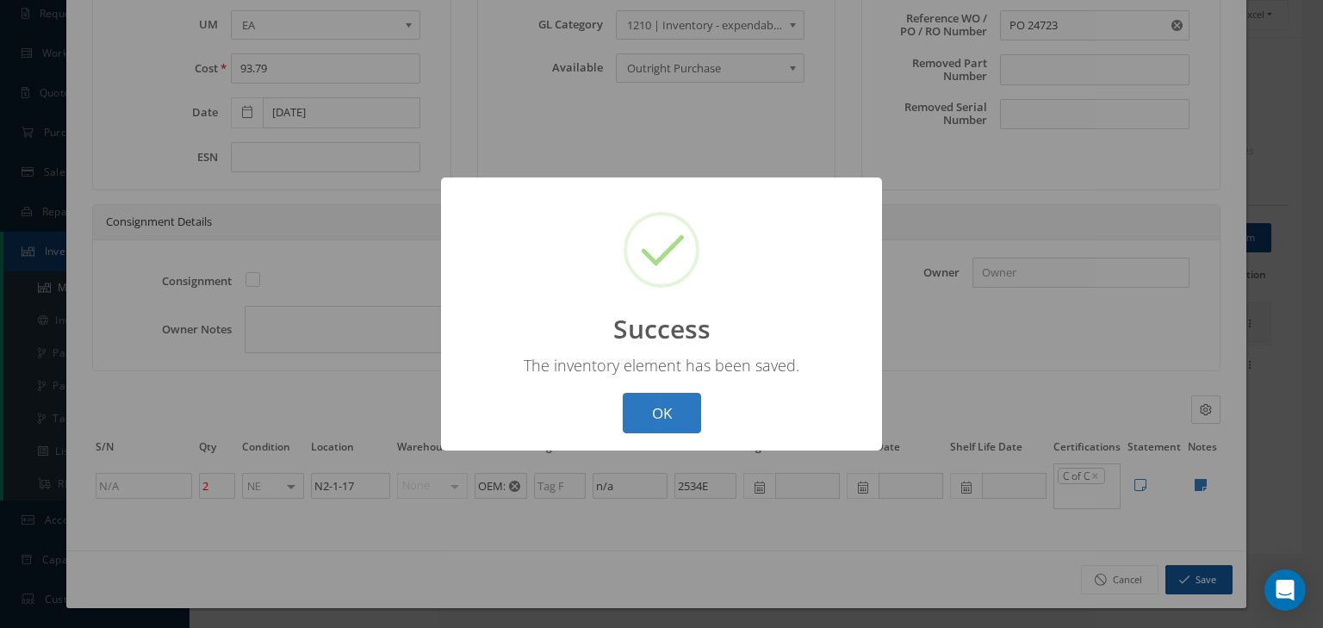
click at [657, 406] on button "OK" at bounding box center [662, 413] width 78 height 40
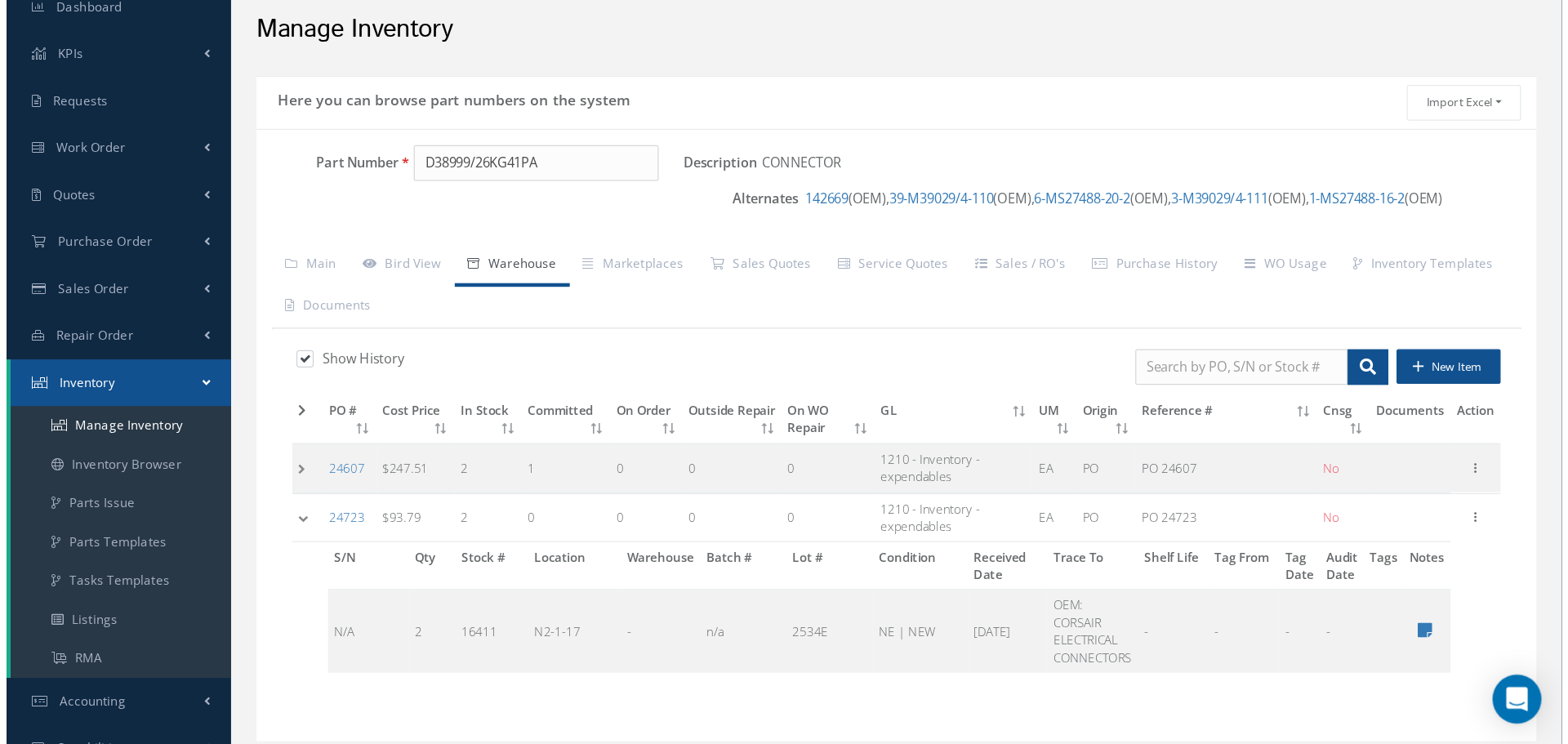
scroll to position [0, 0]
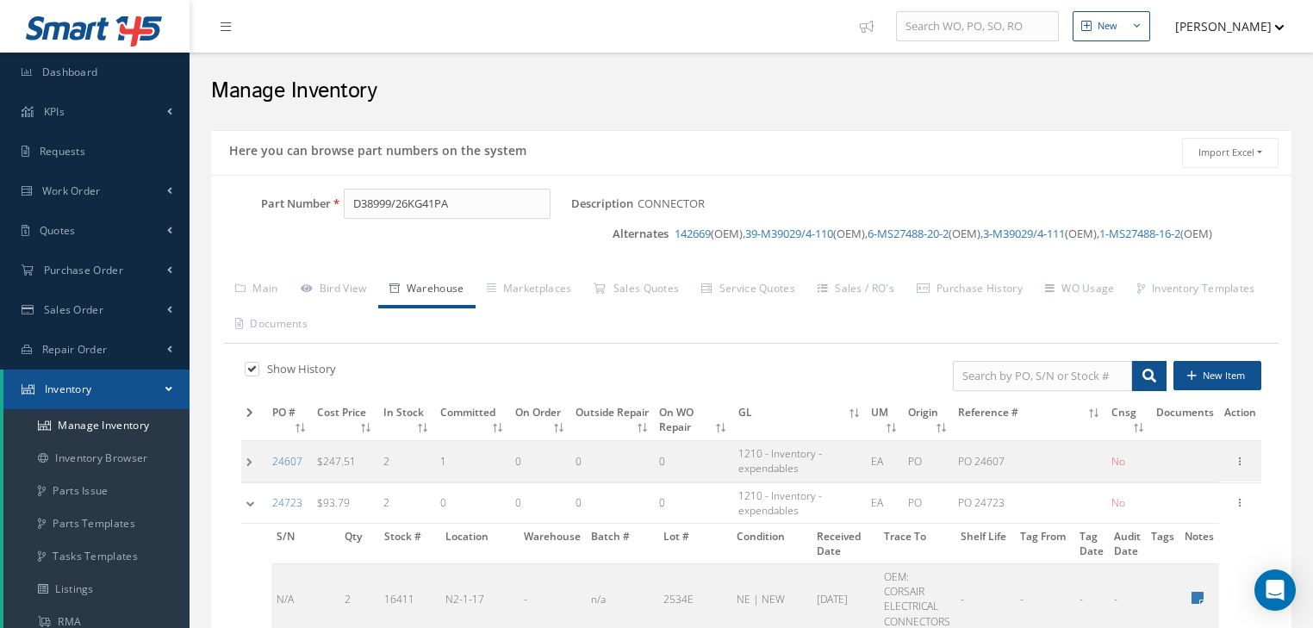
click at [467, 296] on link "Warehouse" at bounding box center [426, 290] width 97 height 36
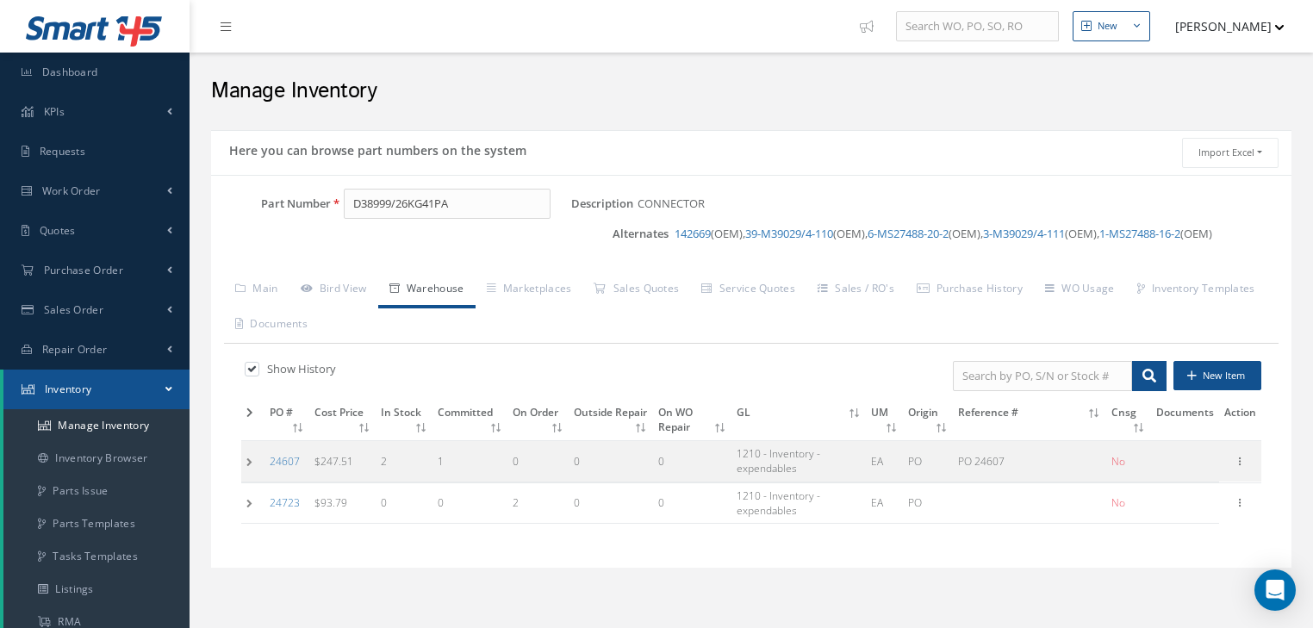
click at [253, 501] on td at bounding box center [252, 503] width 23 height 40
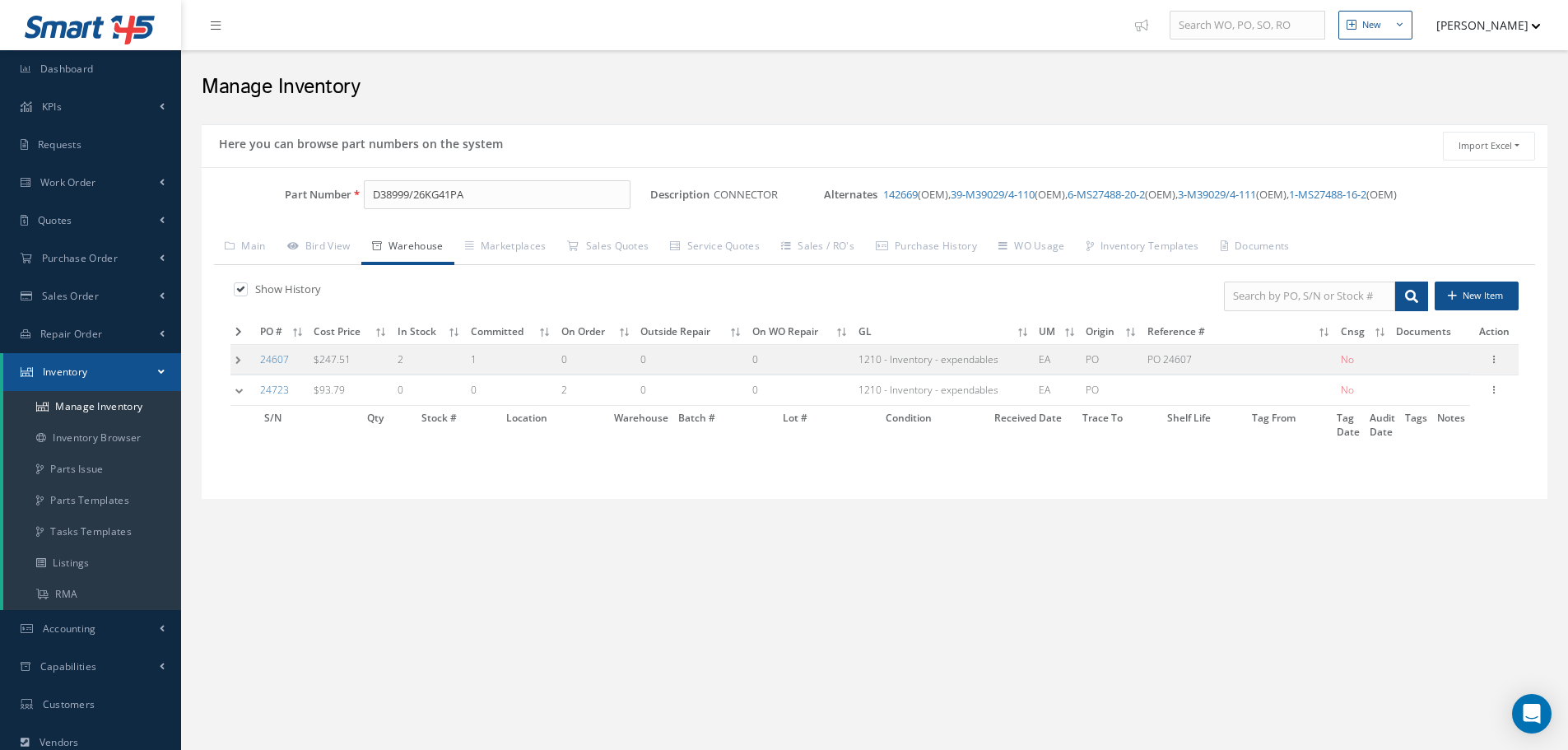
click at [245, 354] on td at bounding box center [243, 359] width 25 height 31
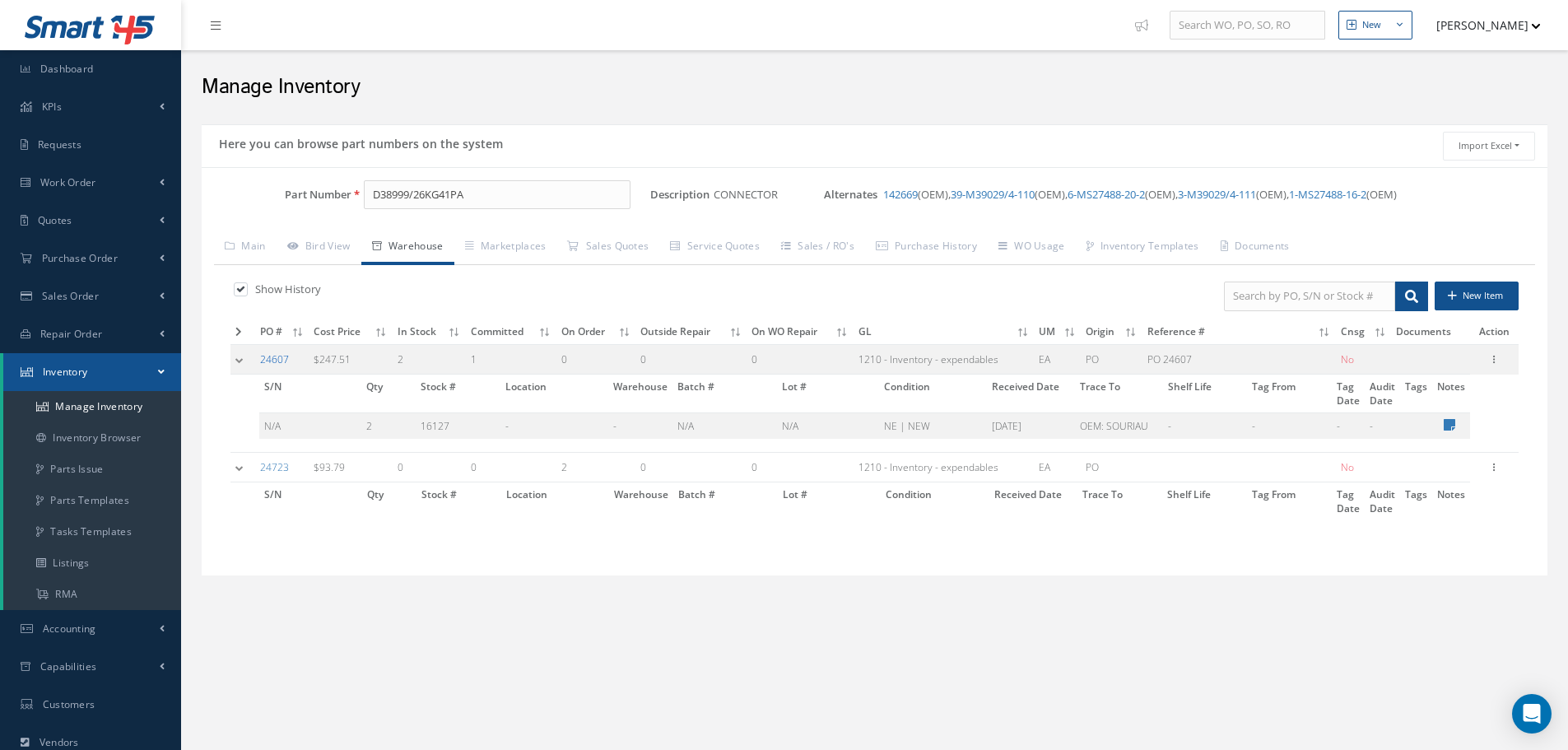
click at [281, 360] on link "24607" at bounding box center [274, 359] width 29 height 14
drag, startPoint x: 468, startPoint y: 359, endPoint x: 486, endPoint y: 360, distance: 18.0
click at [484, 358] on tr "24607 $247.51 2 1 0 0 0 1210 - Inventory - expendables EA PO PO 24607 No Edit M…" at bounding box center [874, 359] width 1288 height 31
click at [1254, 359] on icon at bounding box center [1493, 358] width 16 height 13
click at [1254, 372] on link "Edit" at bounding box center [1419, 371] width 130 height 21
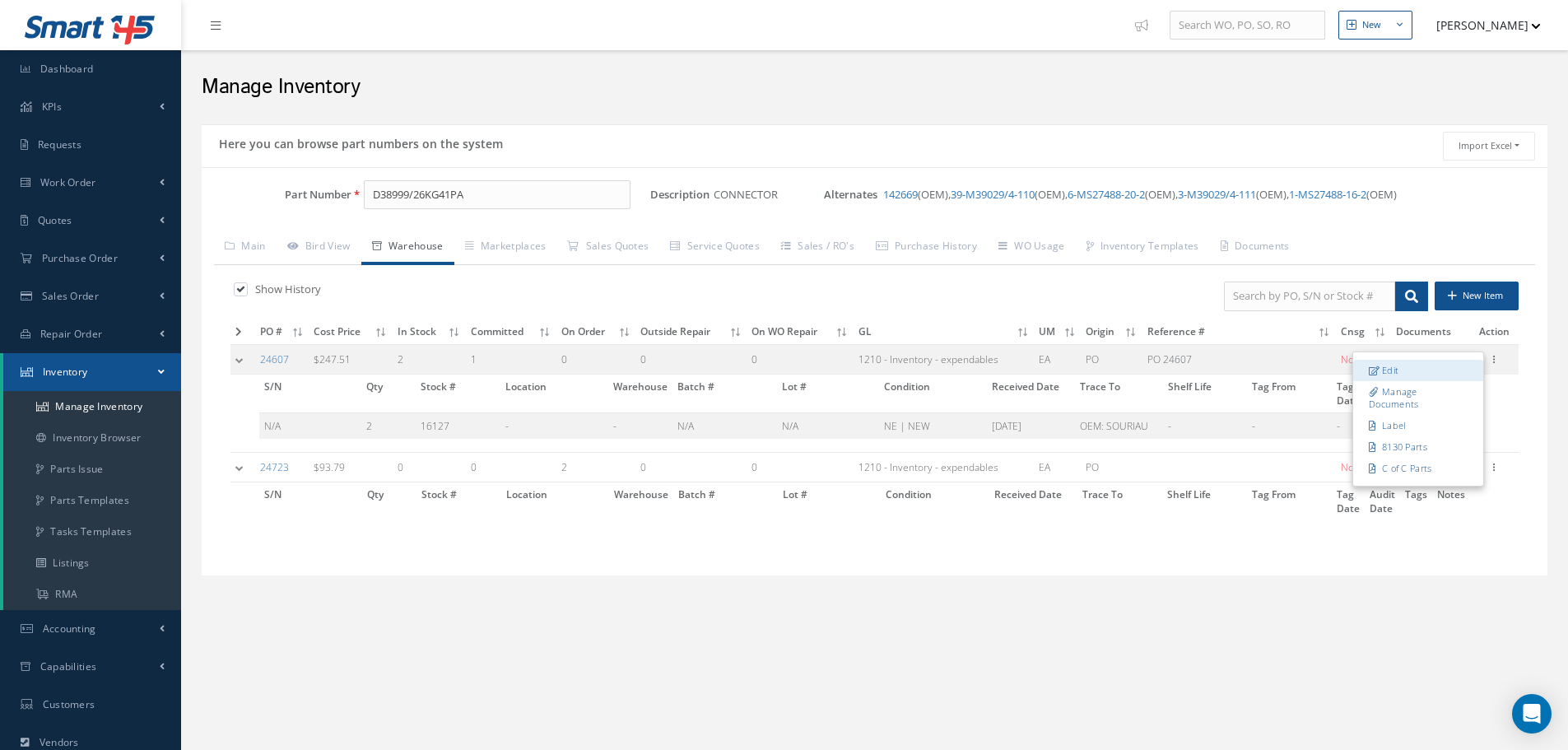
type input "247.51"
type input "07/24/2025"
type input "PO 24607"
type input "OEM: SOURIAU"
type input "N/A"
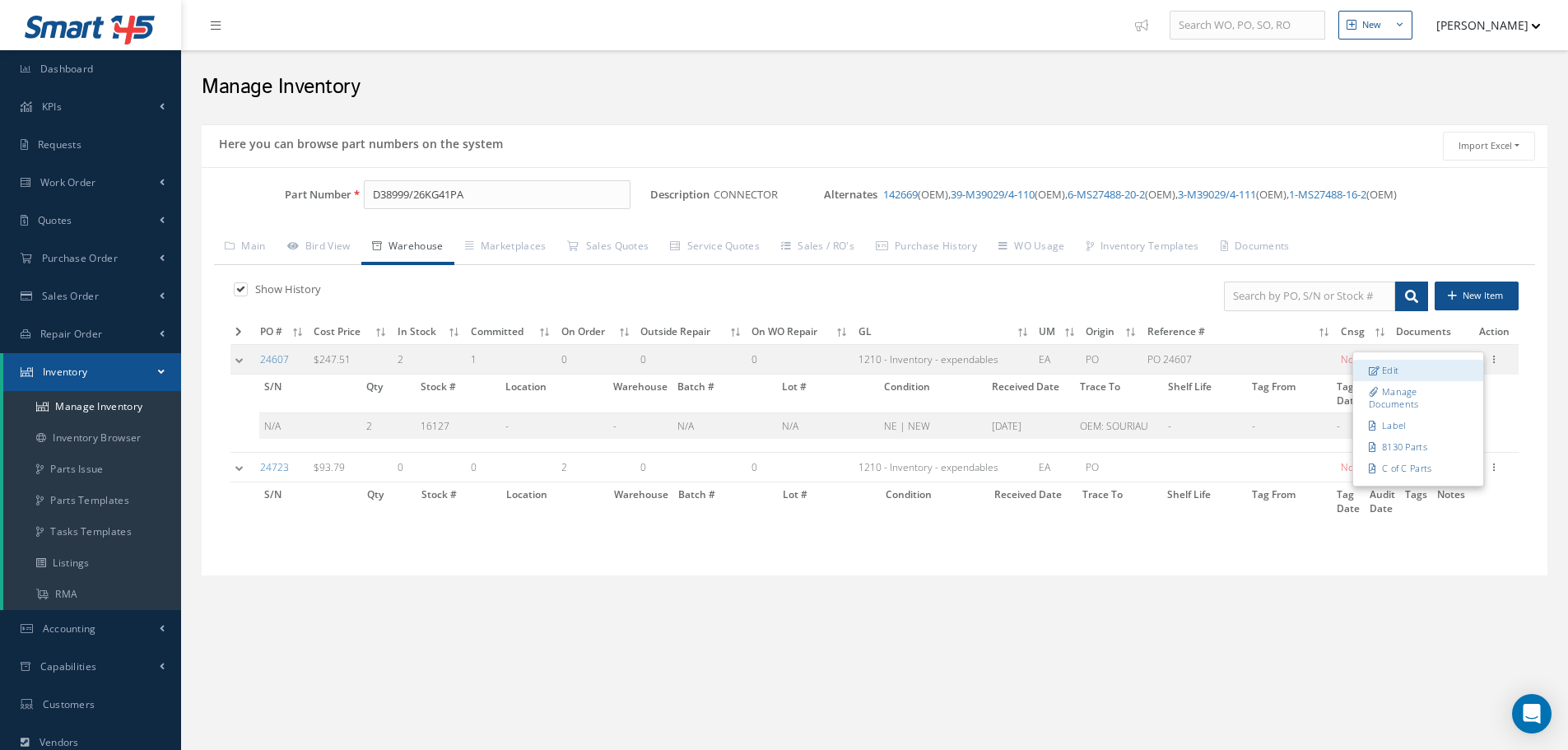
type input "N/A"
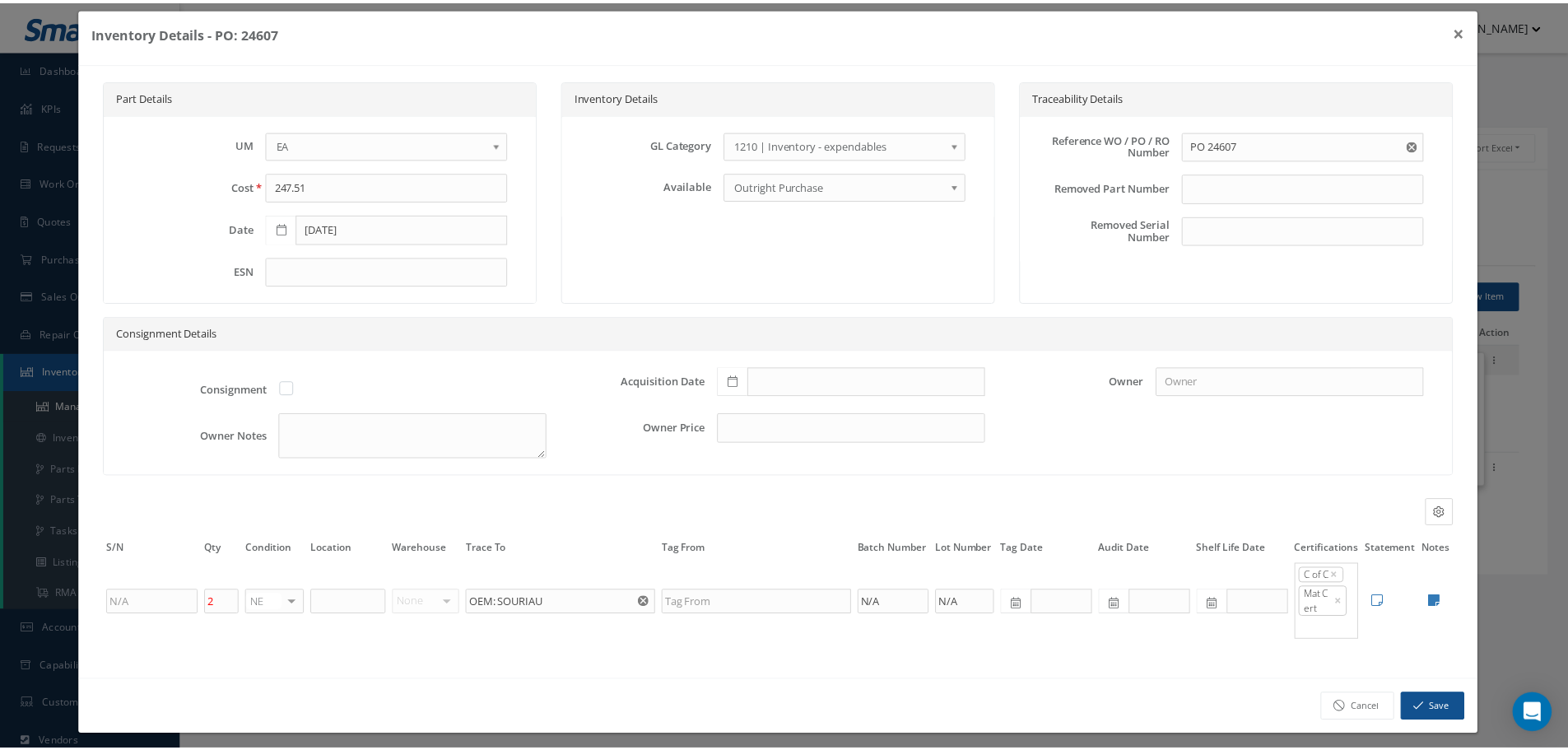
scroll to position [25, 0]
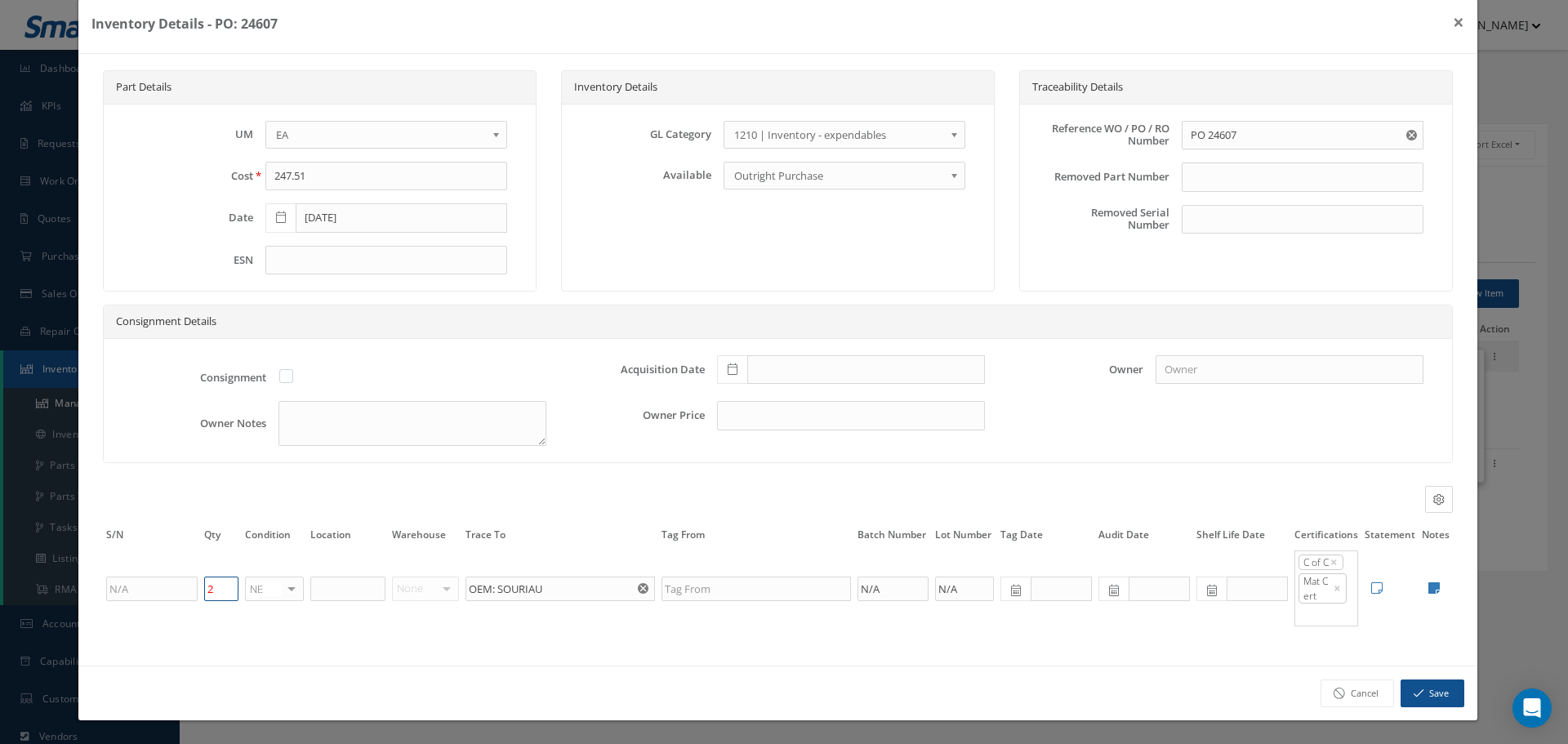
drag, startPoint x: 210, startPoint y: 590, endPoint x: 138, endPoint y: 600, distance: 72.7
click at [137, 594] on tr "2 NE OH SV RP AR NE FN NS RE FP B.E.R. N/A INSP NR B.L.R. RW BC ANR ANS NWP No …" at bounding box center [778, 589] width 1350 height 80
type input "0"
click at [1244, 594] on button "Save" at bounding box center [1432, 694] width 64 height 28
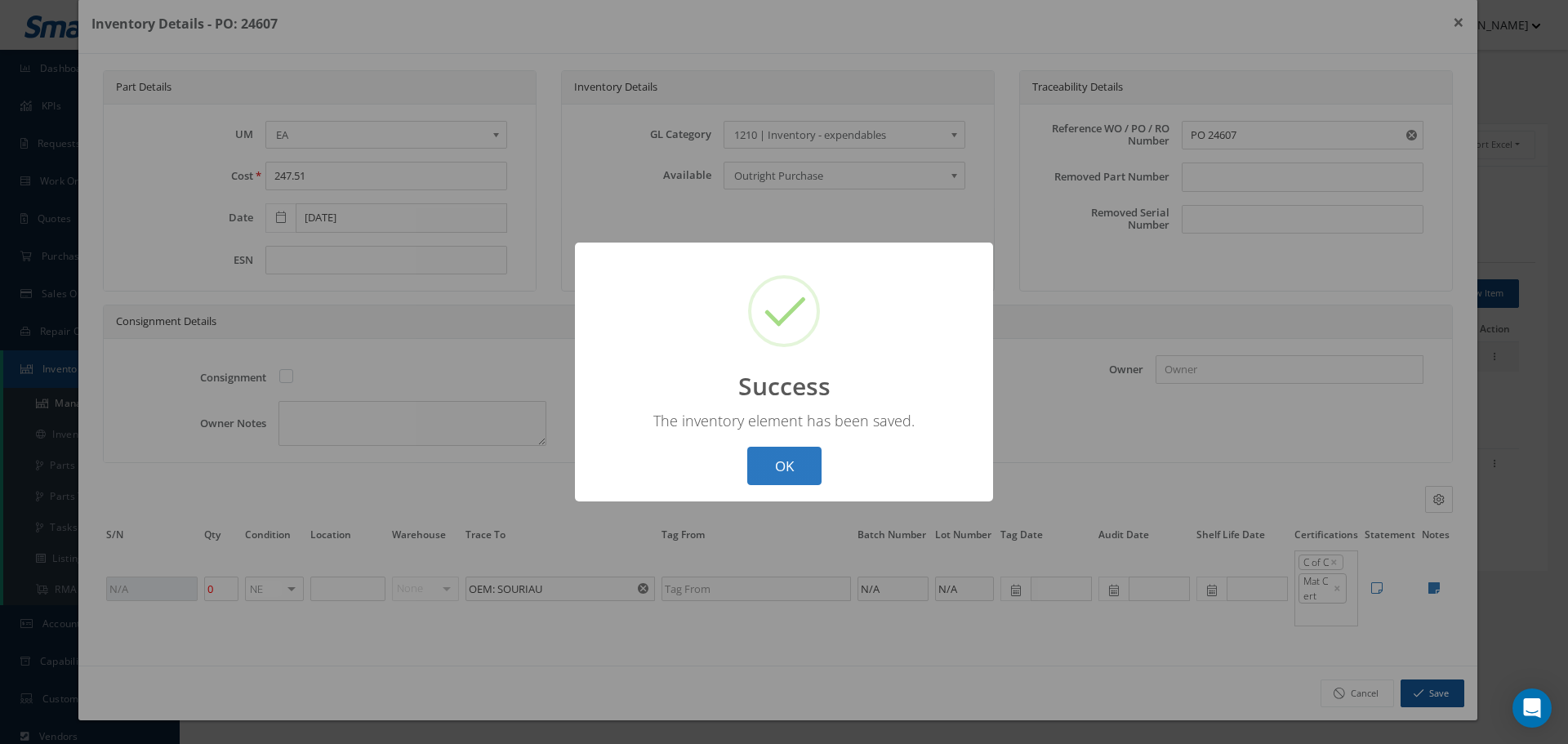
click at [790, 471] on button "OK" at bounding box center [784, 465] width 74 height 38
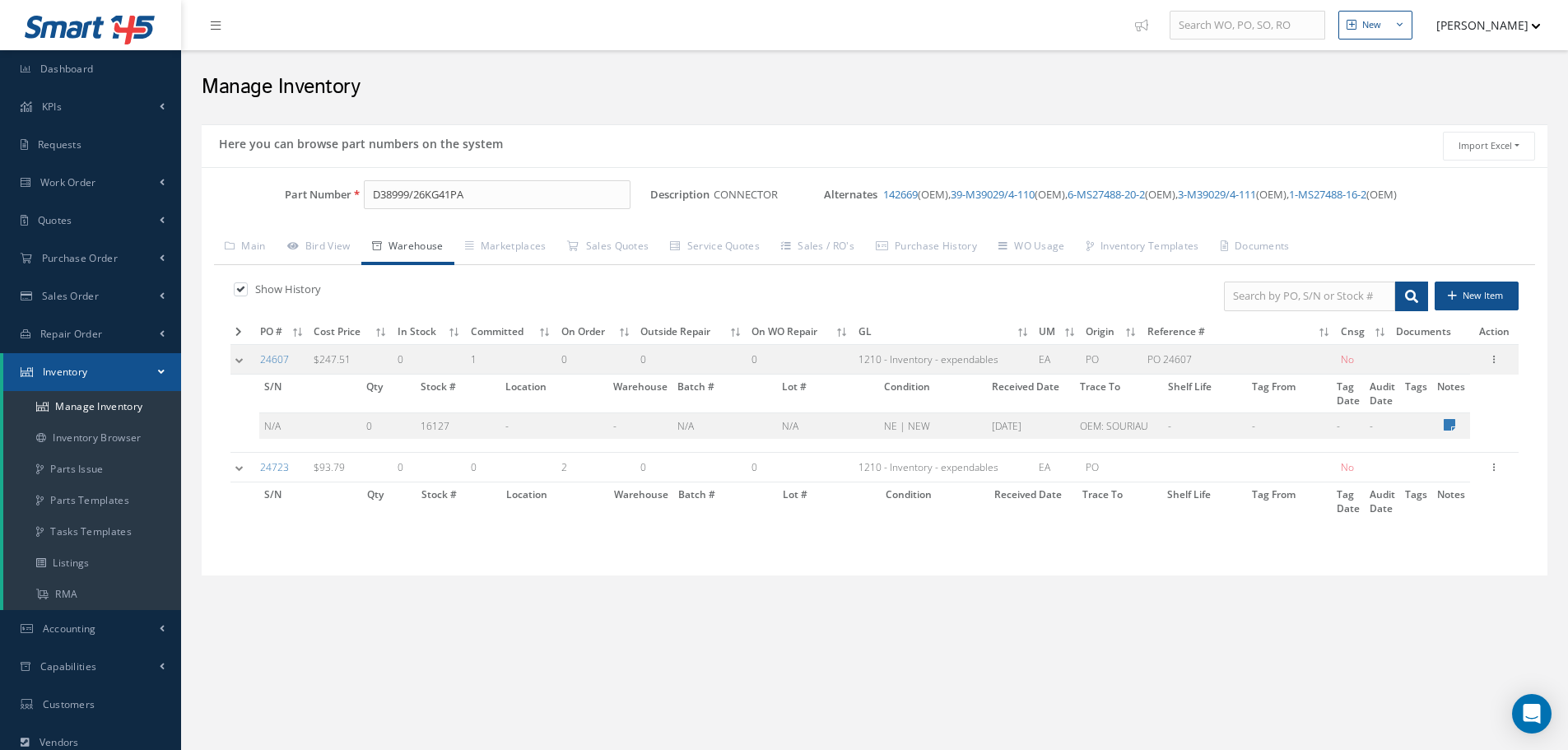
click at [242, 359] on td at bounding box center [243, 359] width 25 height 31
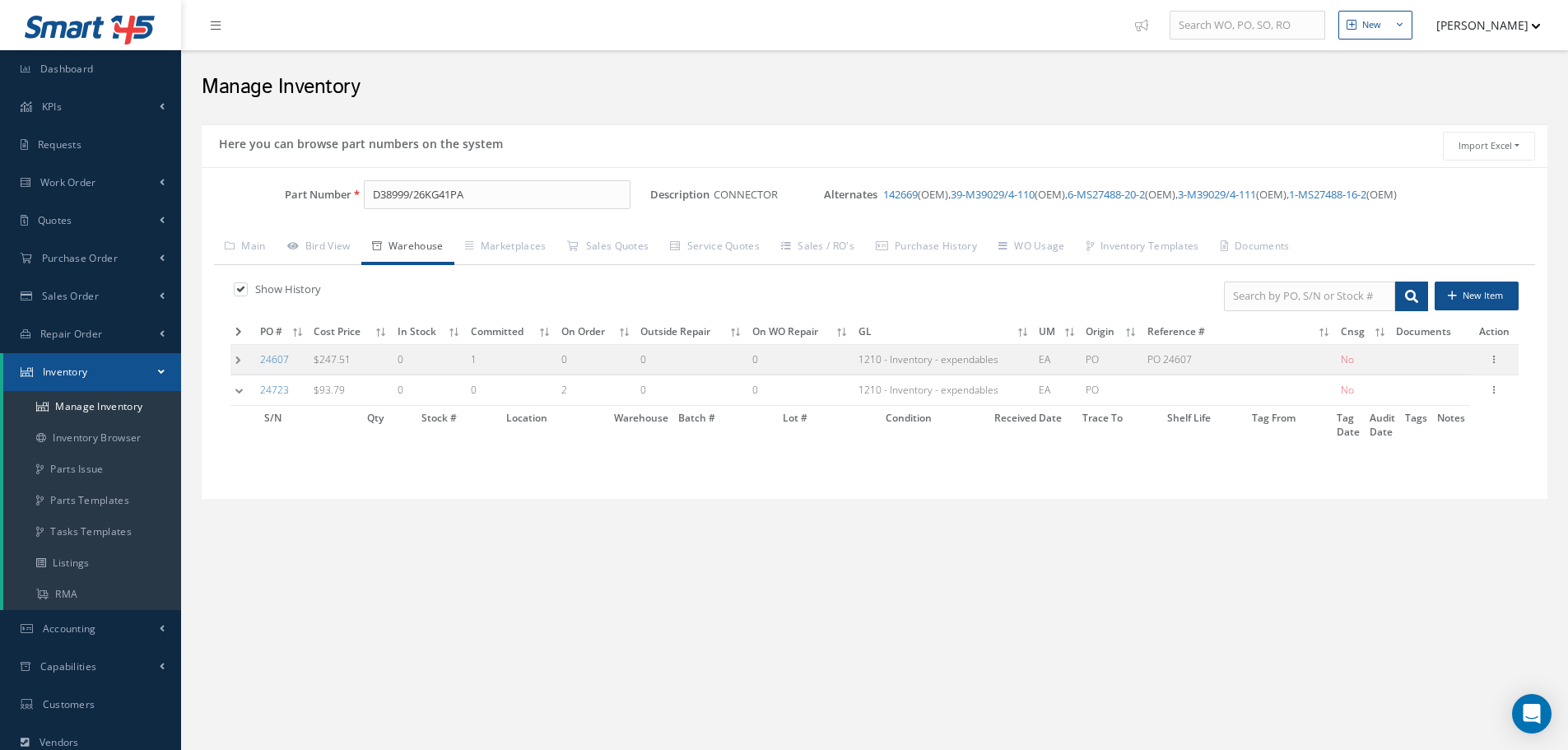
click at [243, 396] on td at bounding box center [243, 391] width 25 height 31
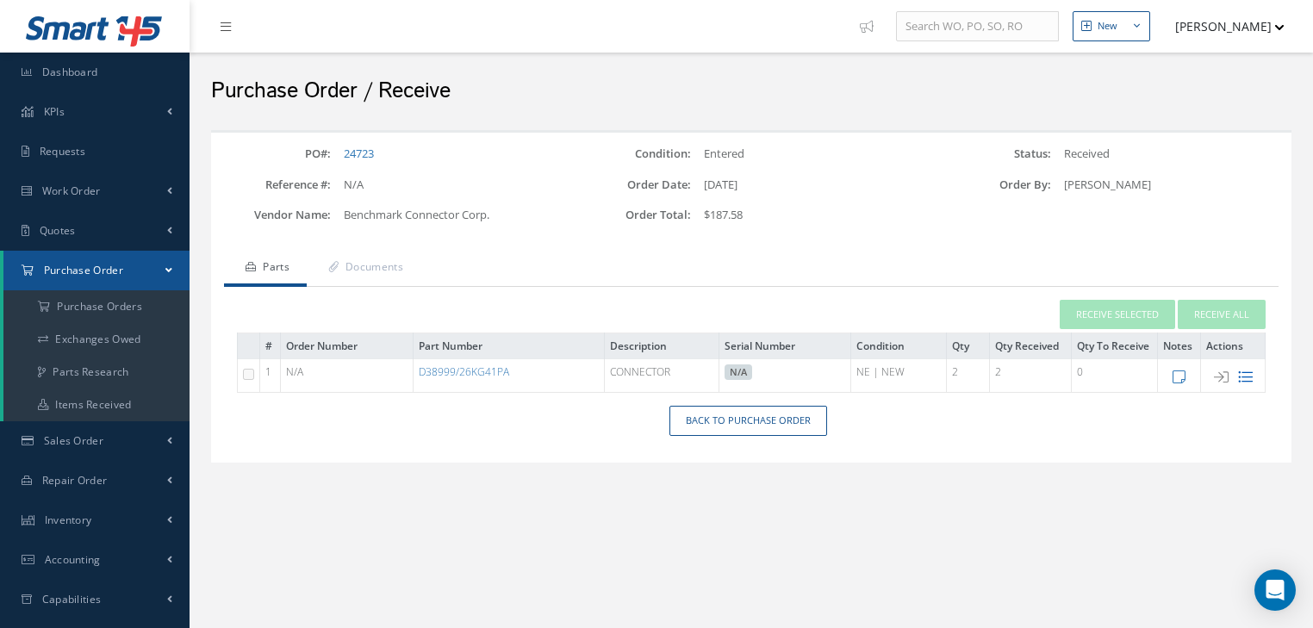
click at [1249, 379] on icon at bounding box center [1245, 377] width 15 height 15
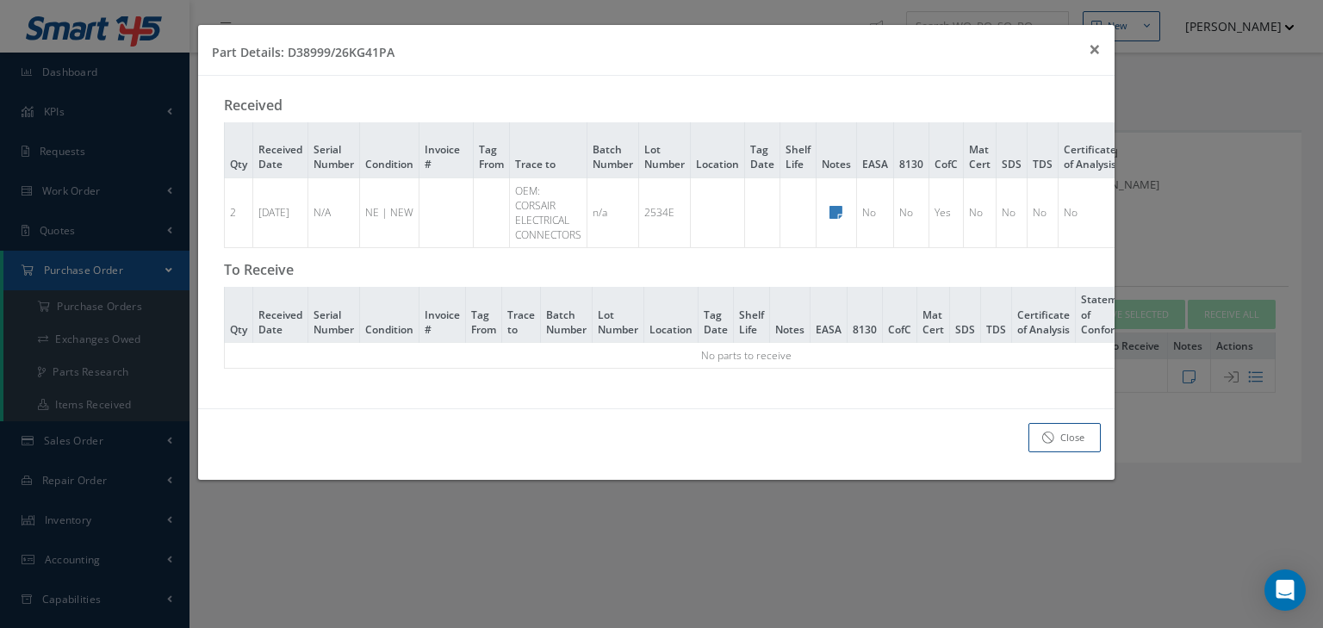
scroll to position [0, 175]
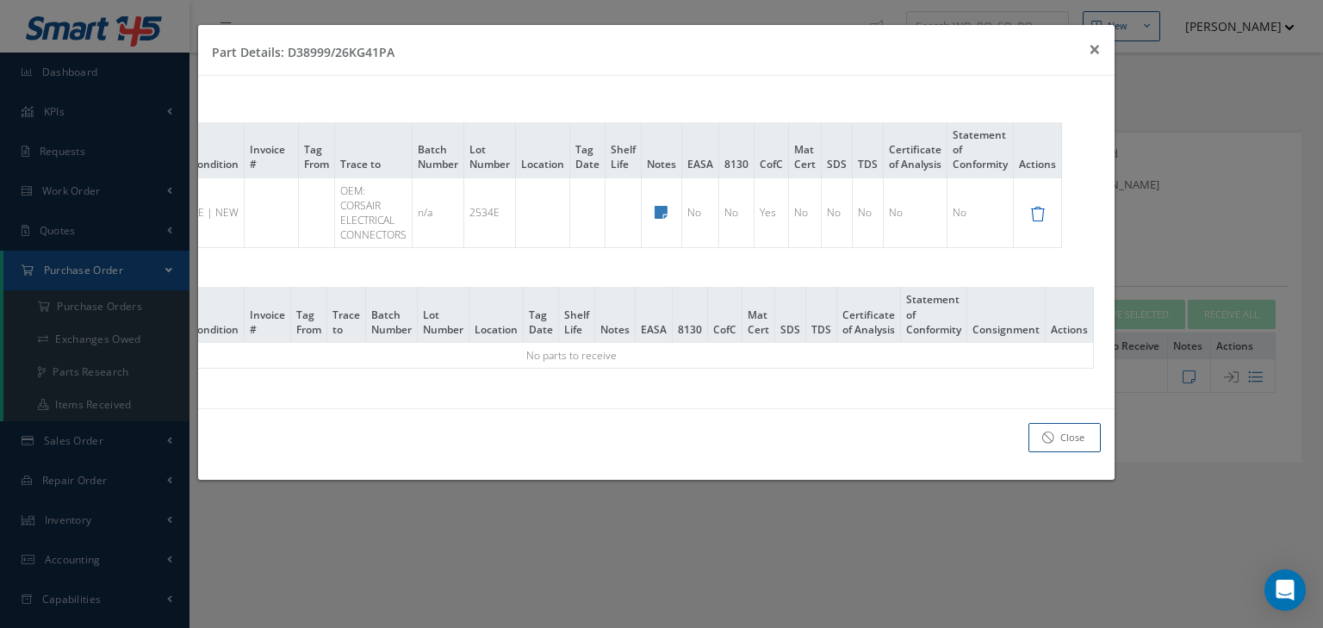
click at [1043, 212] on icon at bounding box center [1038, 214] width 15 height 15
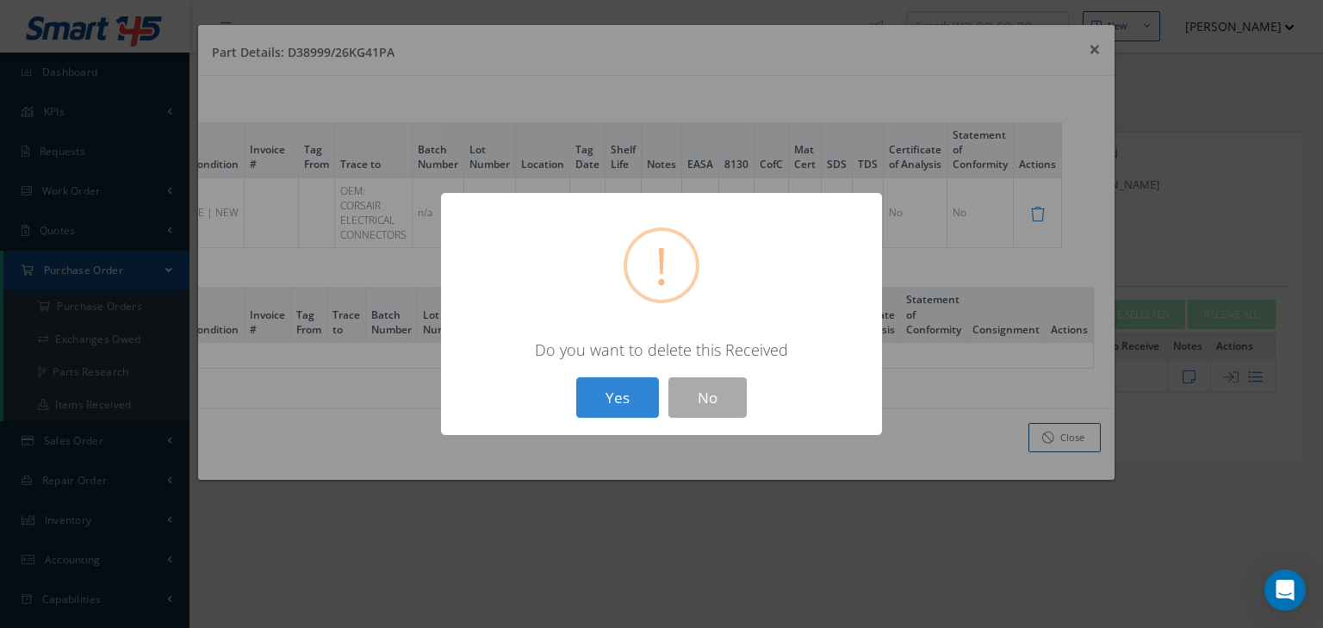
drag, startPoint x: 570, startPoint y: 352, endPoint x: 834, endPoint y: 339, distance: 264.0
click at [834, 339] on div "Do you want to delete this Received" at bounding box center [661, 349] width 407 height 21
click at [605, 406] on button "Yes" at bounding box center [617, 397] width 83 height 40
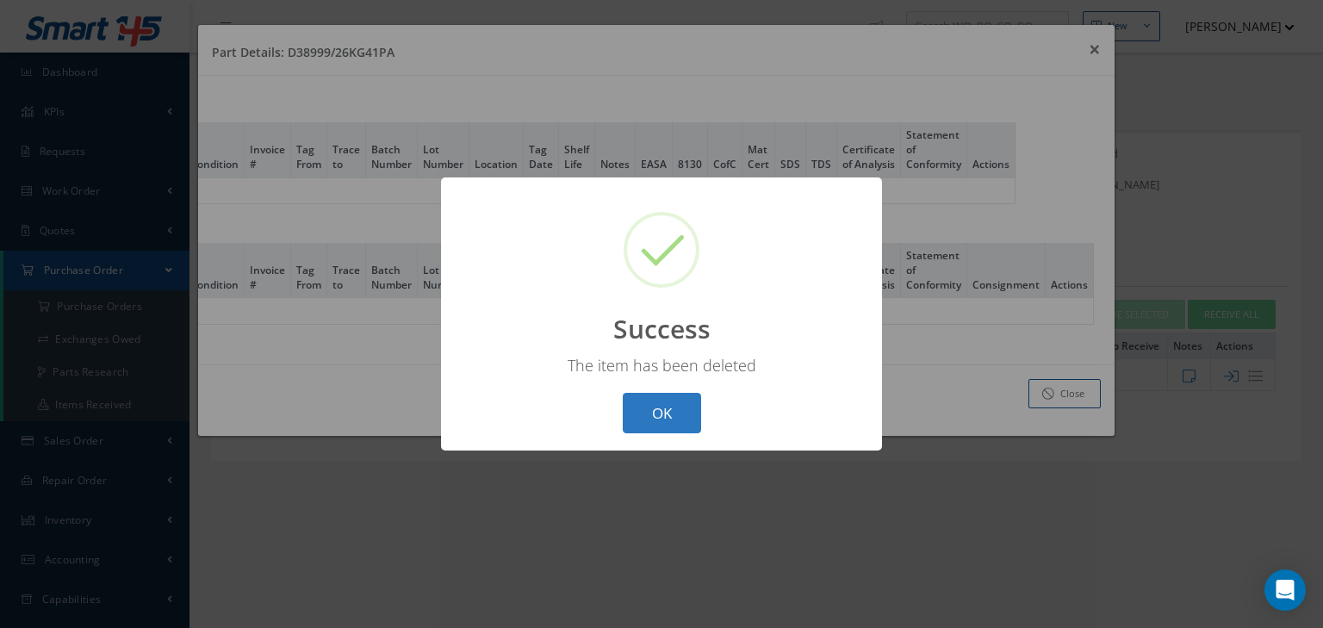
click at [672, 408] on button "OK" at bounding box center [662, 413] width 78 height 40
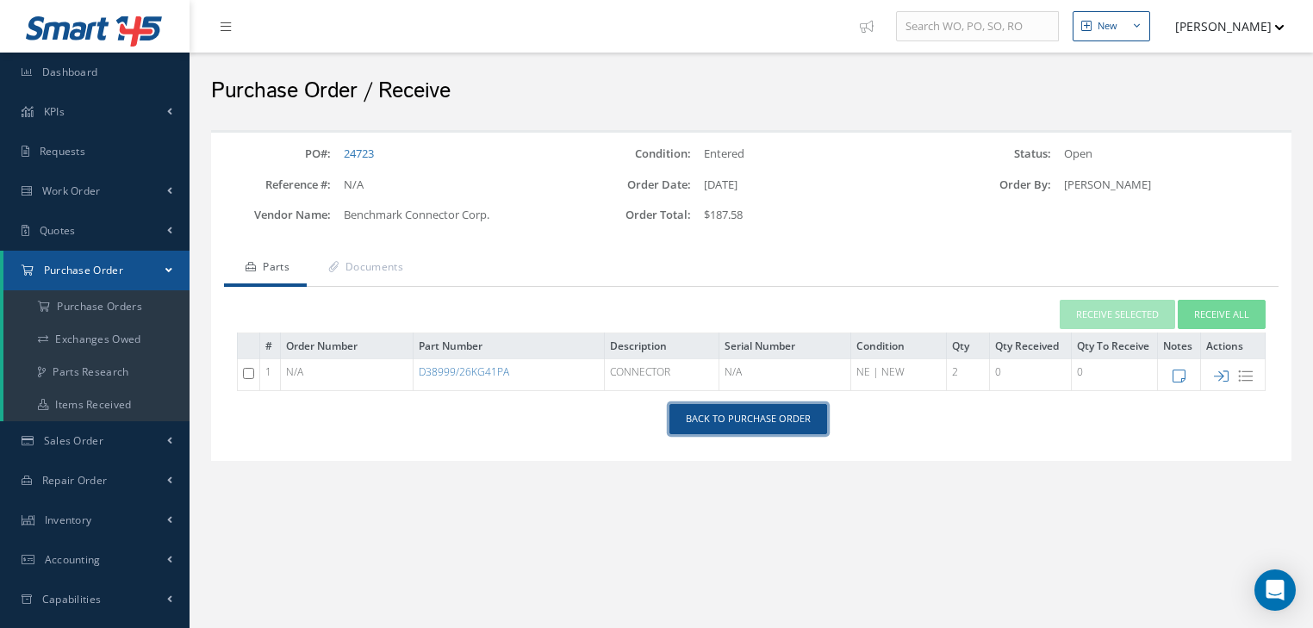
click at [714, 424] on link "Back to Purchase Order" at bounding box center [748, 419] width 158 height 30
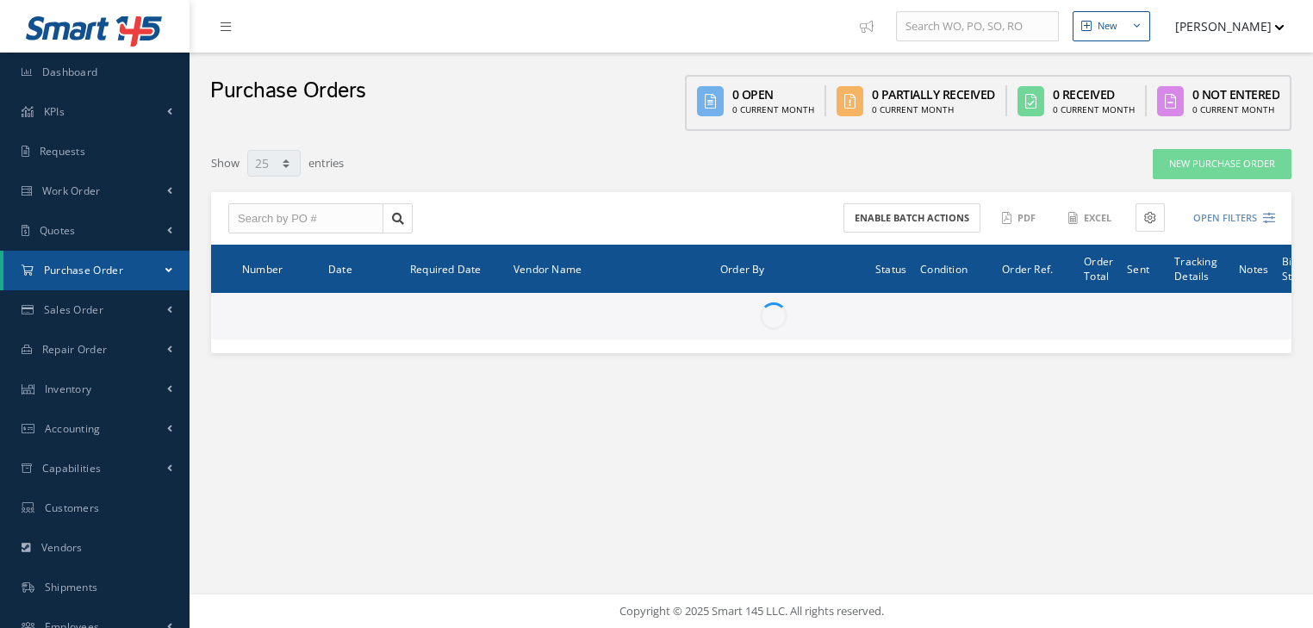
select select "25"
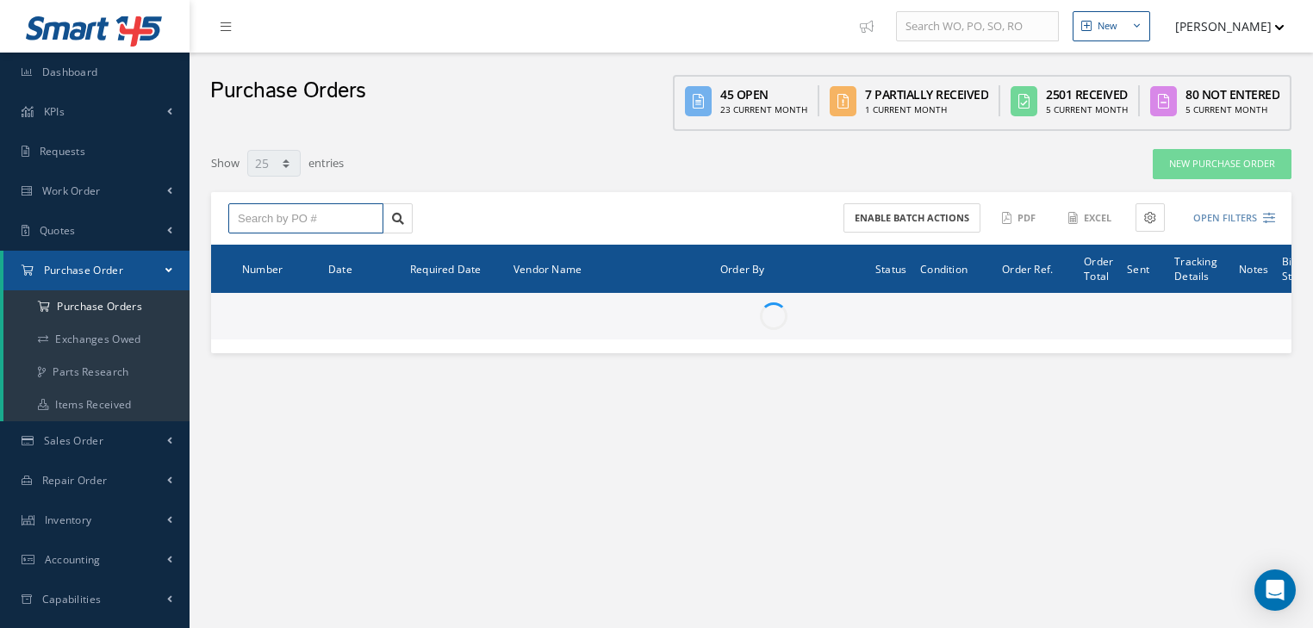
click at [297, 217] on input "text" at bounding box center [305, 218] width 155 height 31
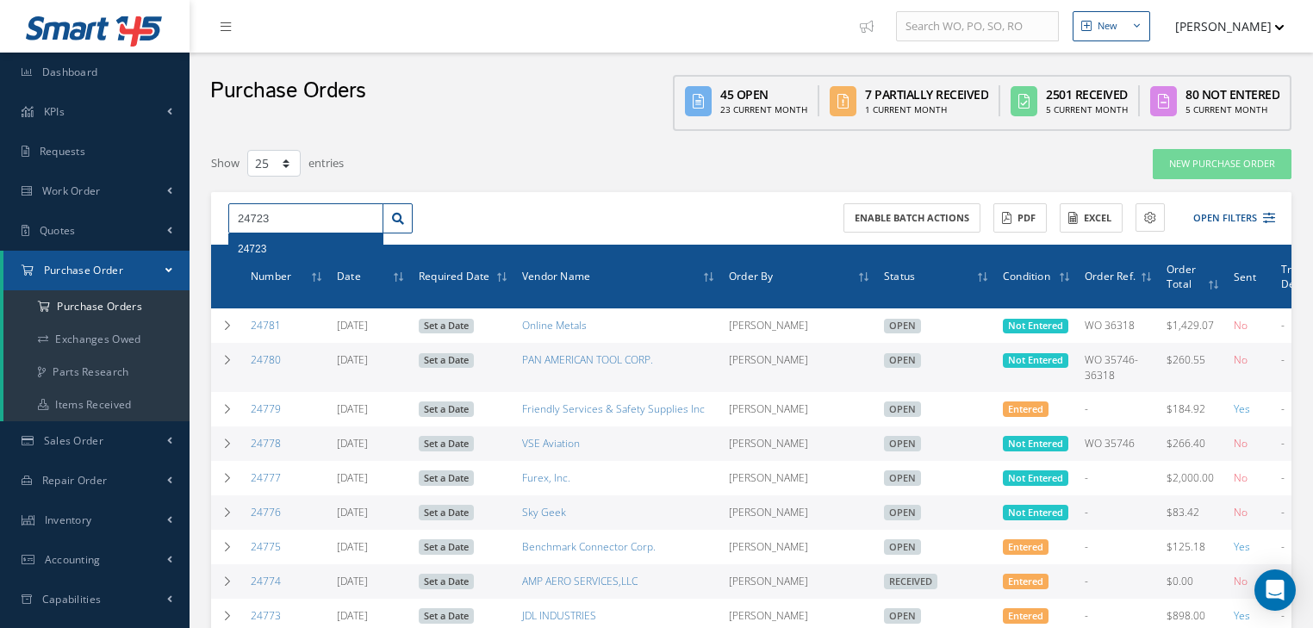
type input "24723"
click at [283, 248] on div "24723" at bounding box center [306, 248] width 136 height 17
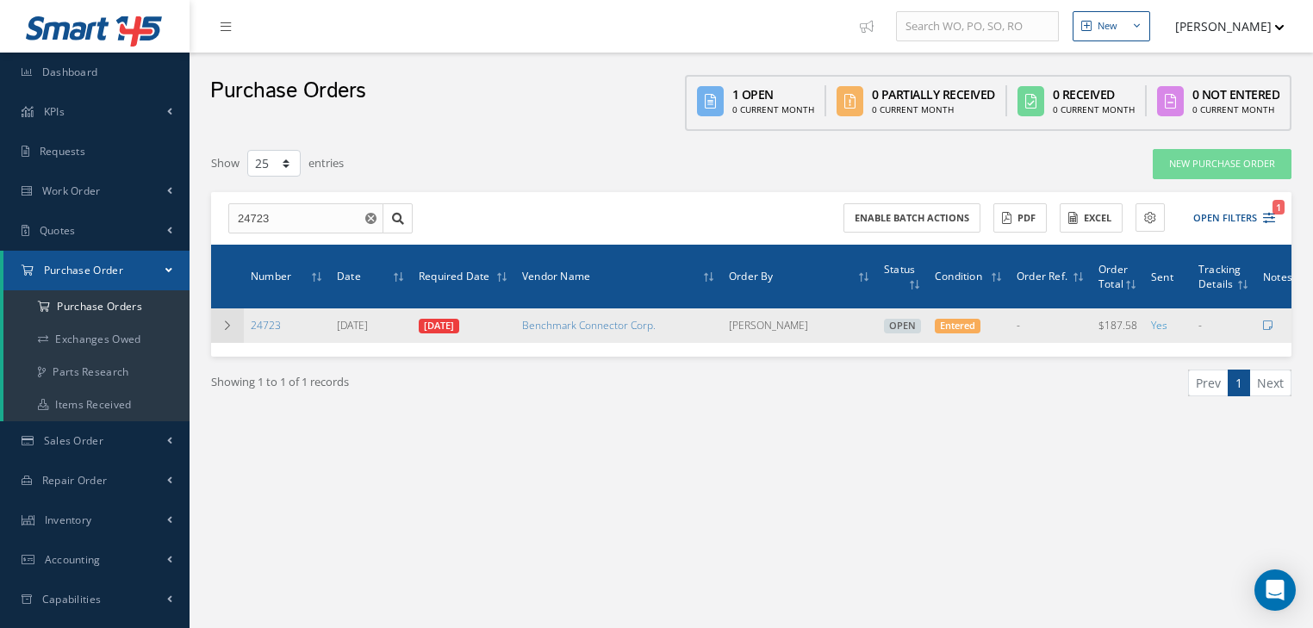
click at [228, 327] on icon at bounding box center [227, 326] width 12 height 10
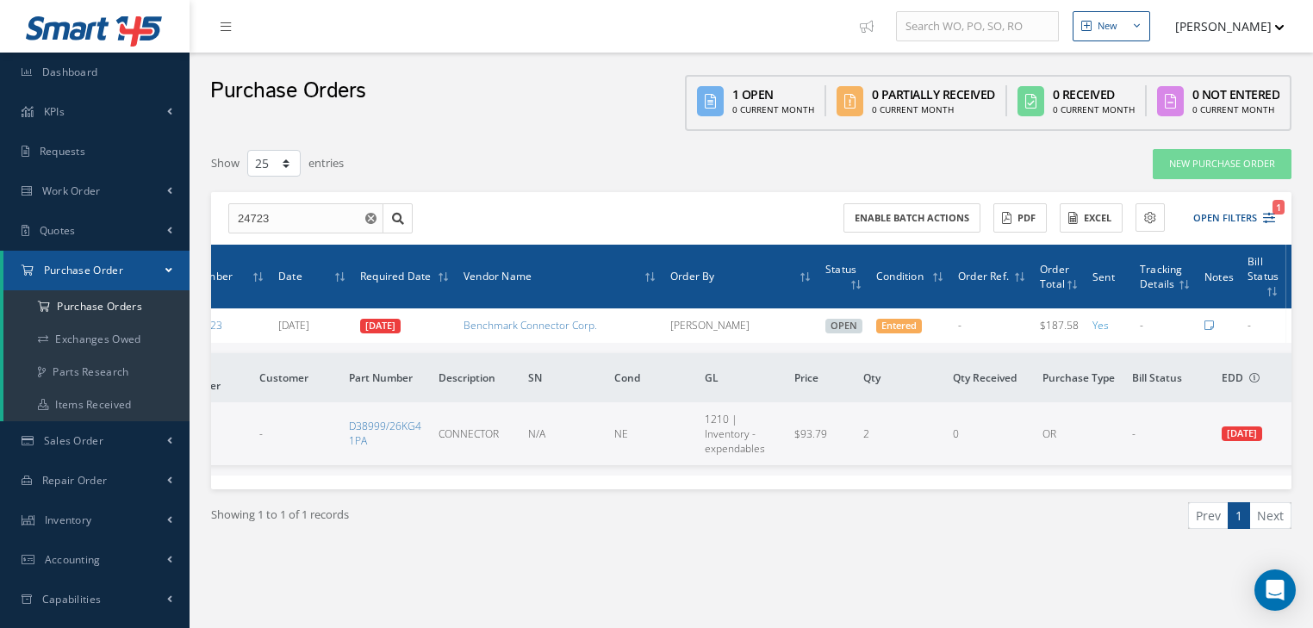
scroll to position [0, 77]
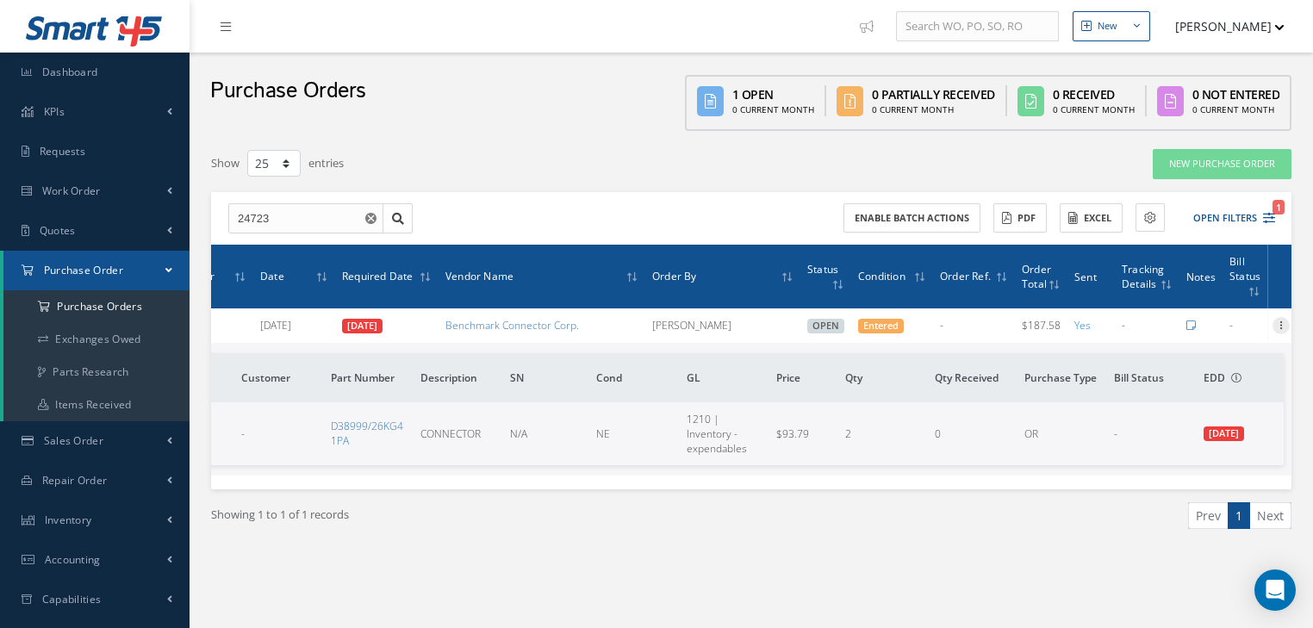
click at [1276, 324] on icon at bounding box center [1281, 324] width 17 height 14
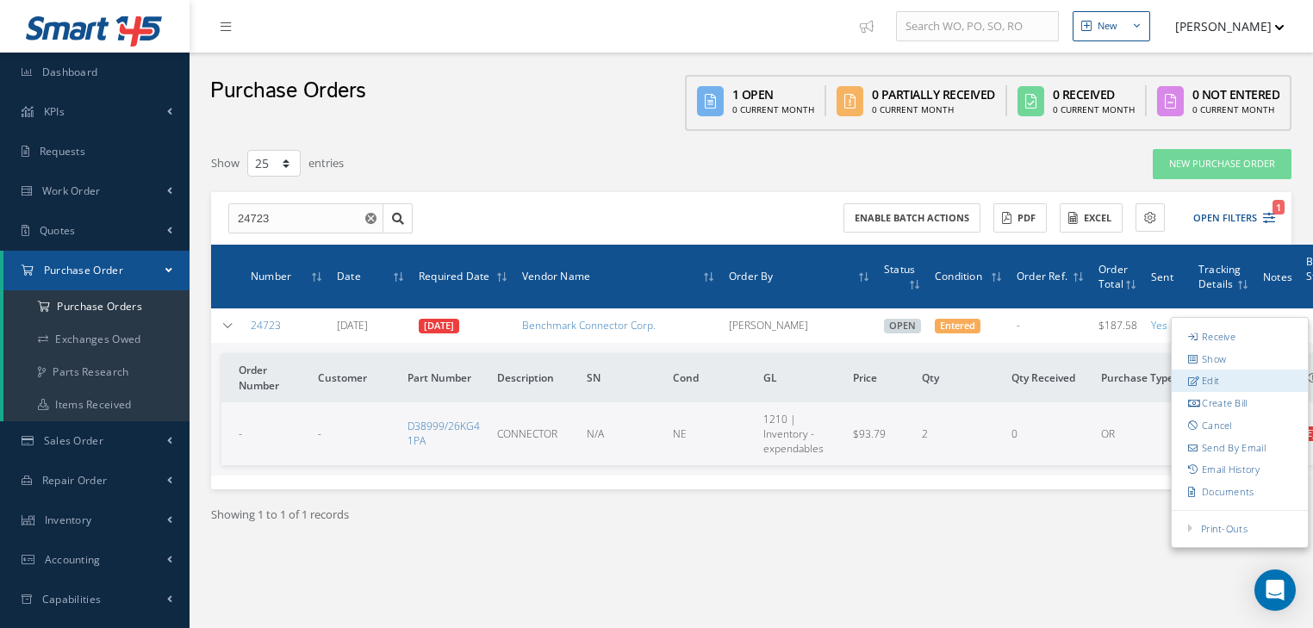
click at [1224, 383] on link "Edit" at bounding box center [1240, 382] width 136 height 22
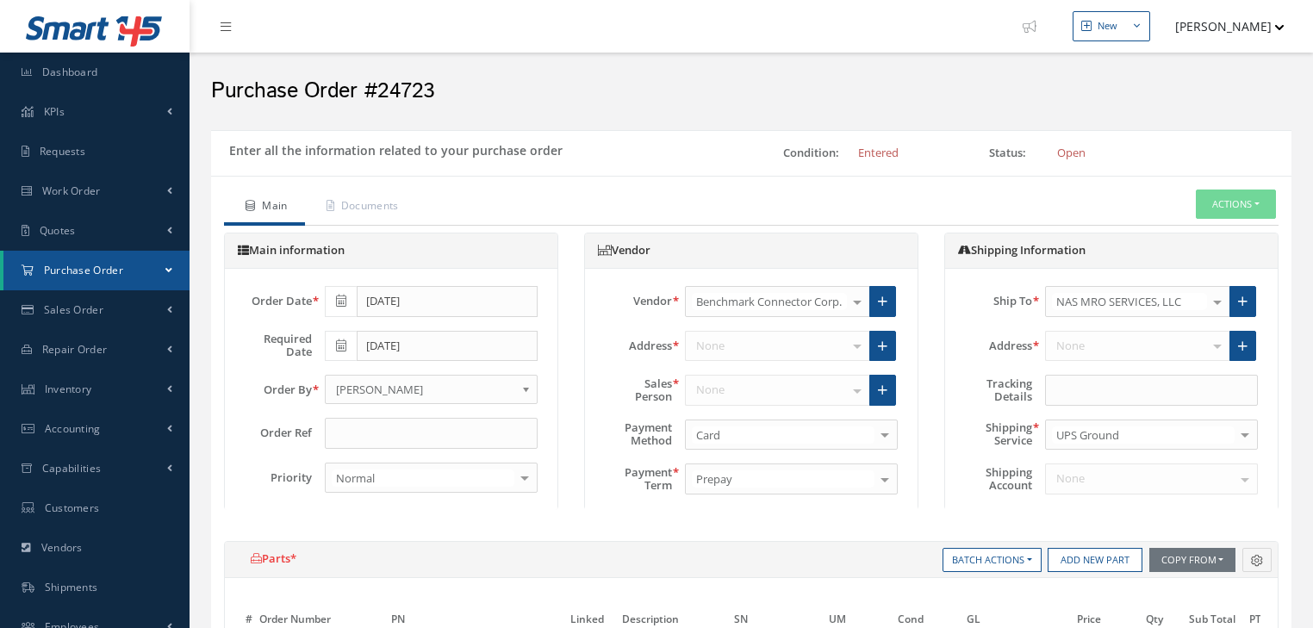
select select "1"
select select "5"
select select "7"
select select "1"
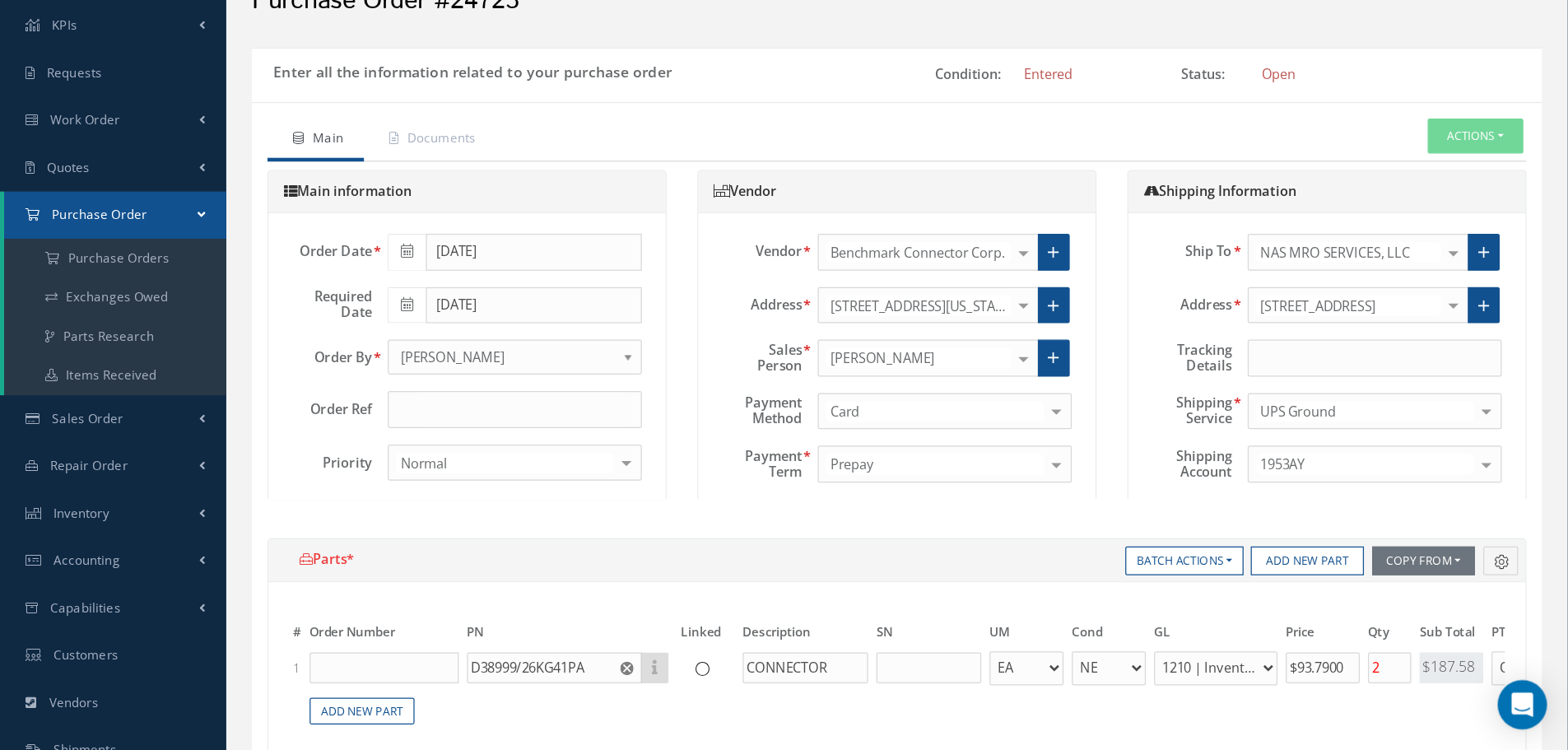
scroll to position [66, 0]
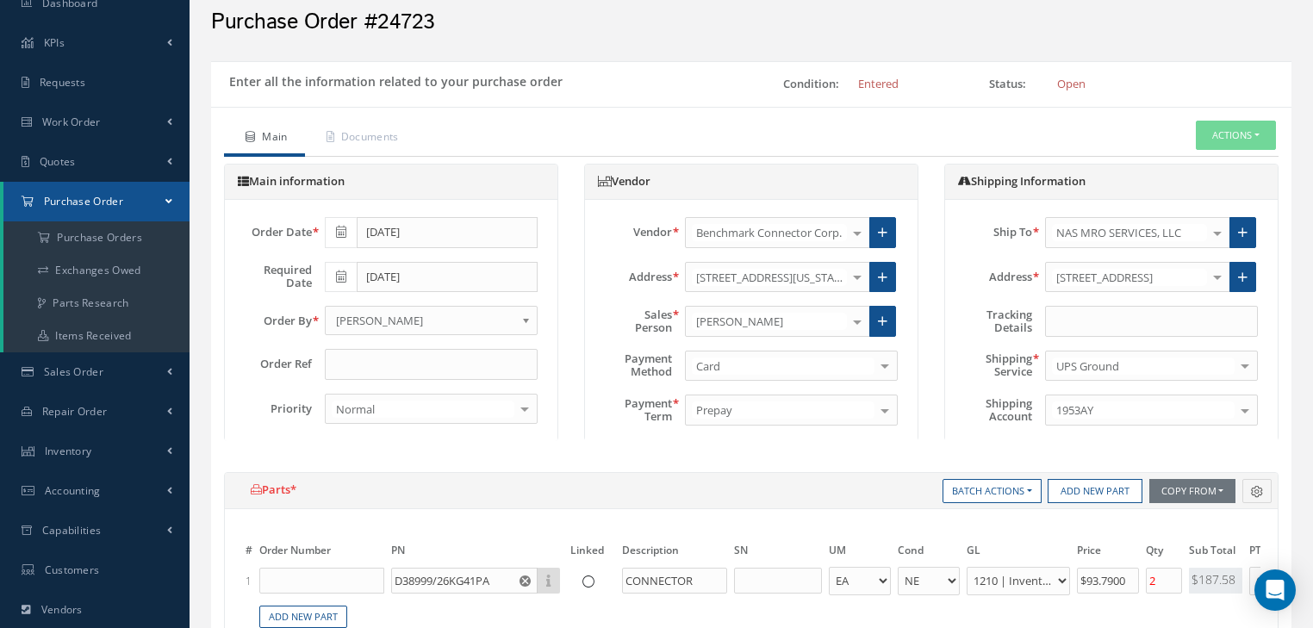
click at [709, 79] on div "Enter all the information related to your purchase order" at bounding box center [481, 84] width 540 height 31
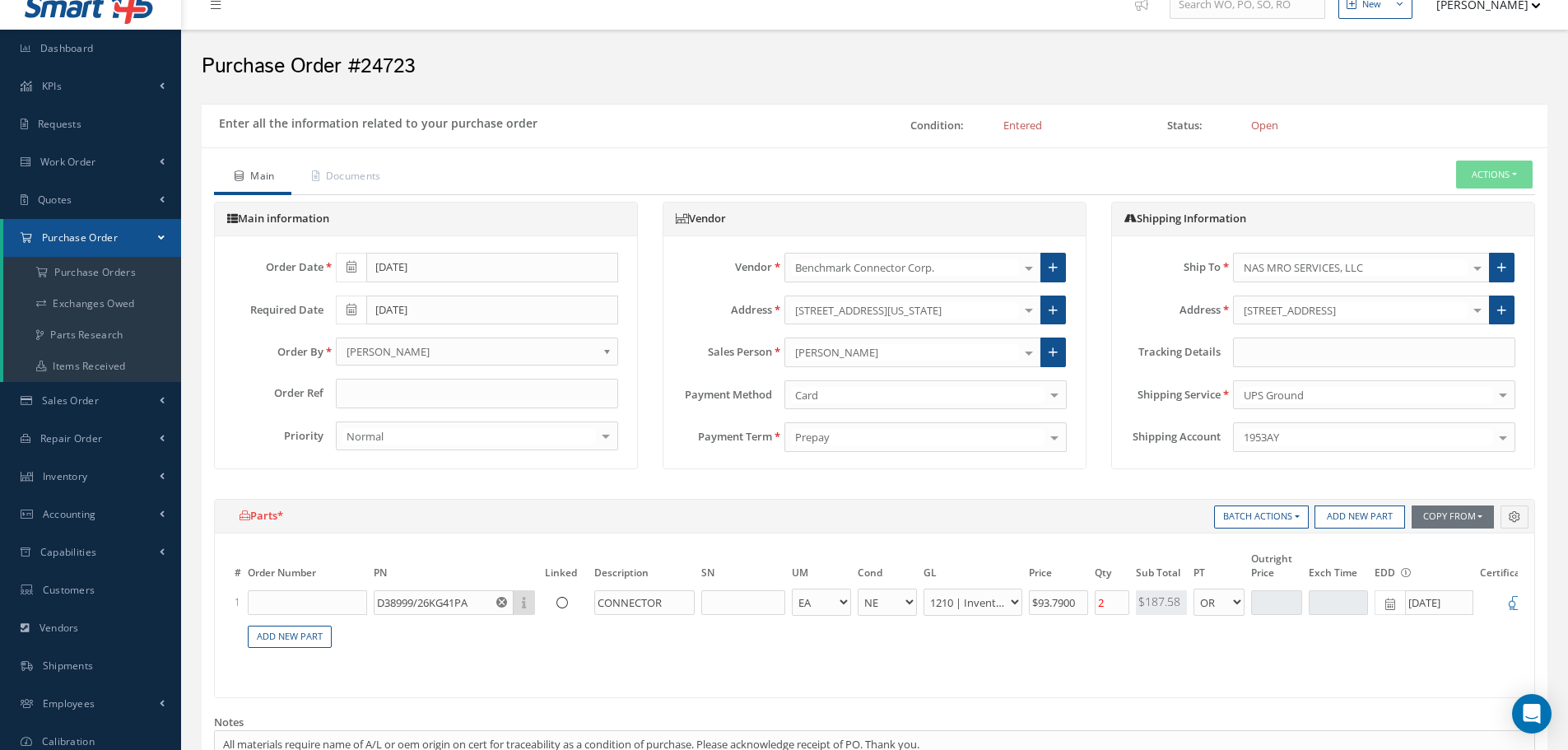
scroll to position [0, 0]
